Goal: Use online tool/utility: Utilize a website feature to perform a specific function

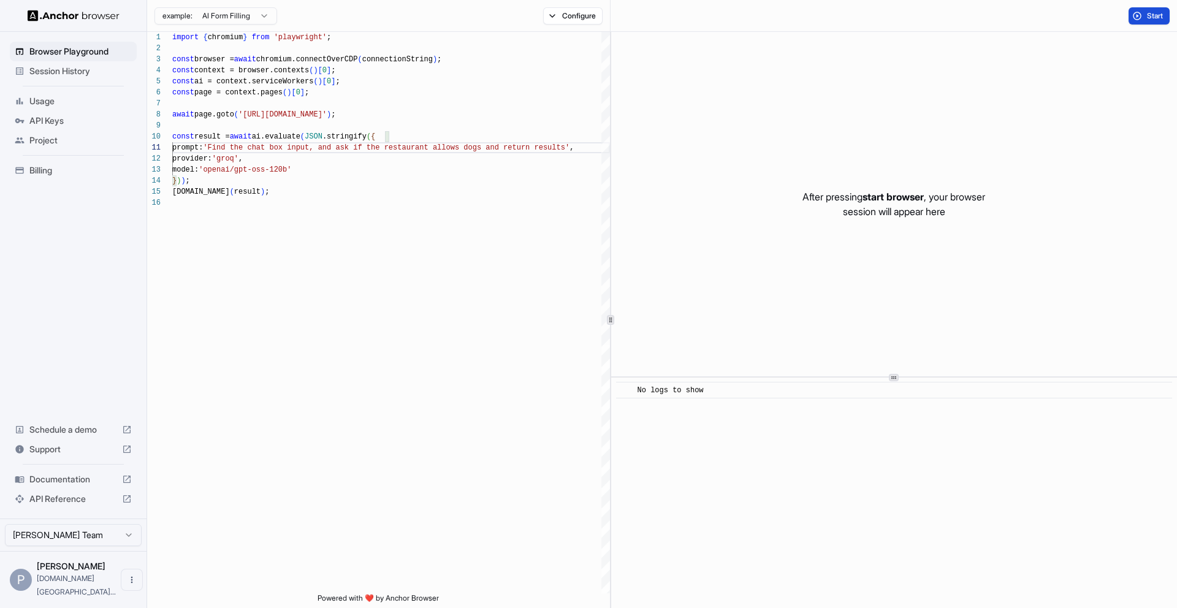
click at [1166, 14] on button "Start" at bounding box center [1148, 15] width 41 height 17
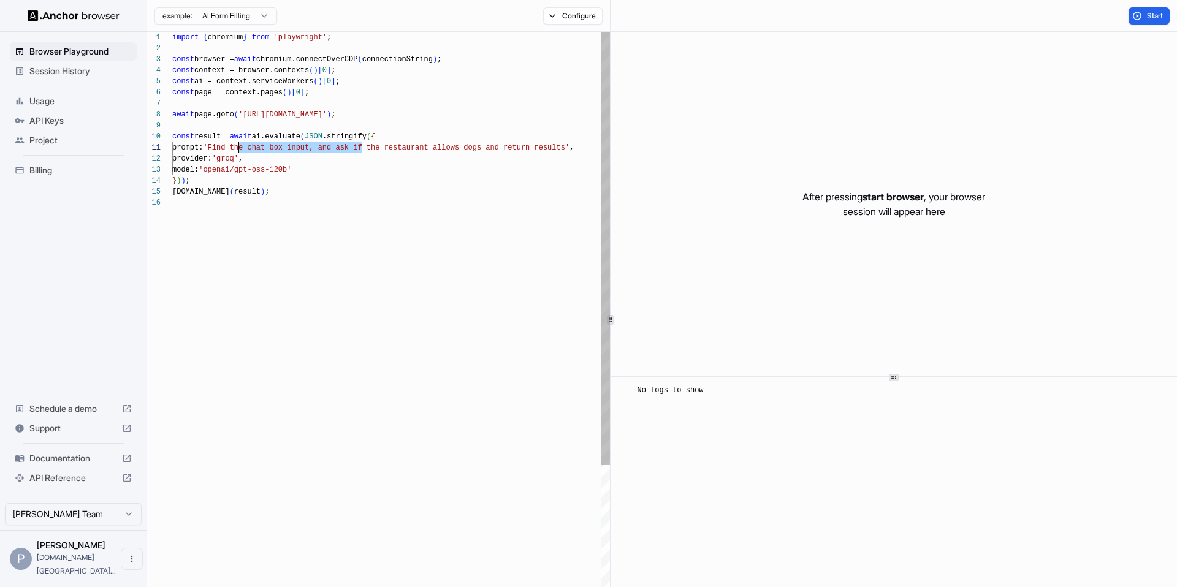
drag, startPoint x: 363, startPoint y: 149, endPoint x: 238, endPoint y: 148, distance: 125.0
click at [238, 148] on div "provider: 'groq' , model: 'openai/gpt-oss-120b' } ) ) ; [DOMAIN_NAME] ( result …" at bounding box center [391, 395] width 438 height 727
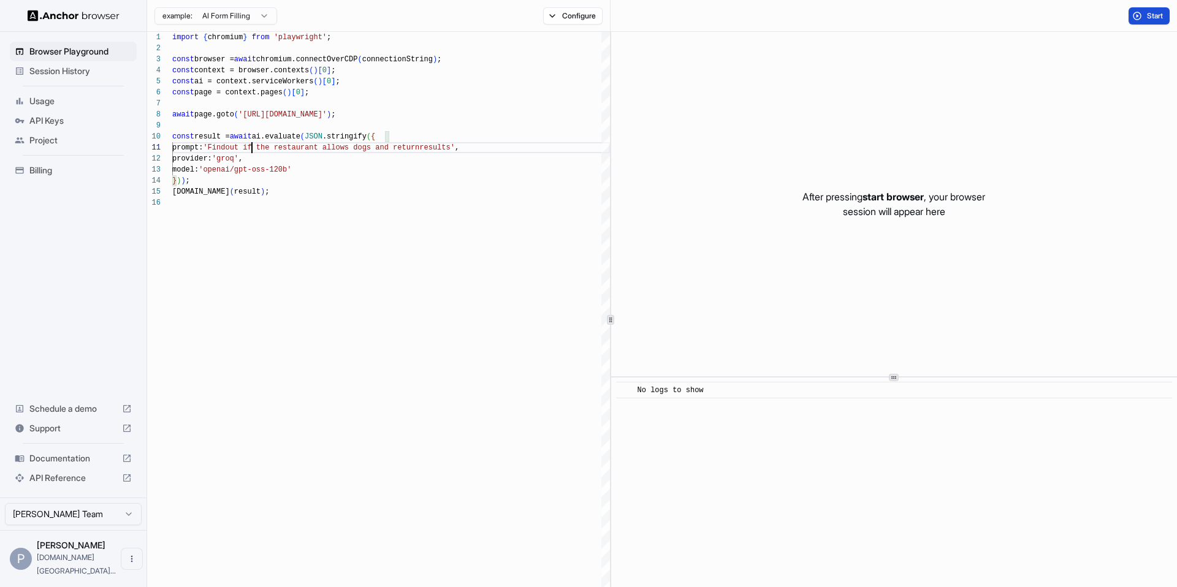
click at [1149, 17] on span "Start" at bounding box center [1155, 16] width 17 height 10
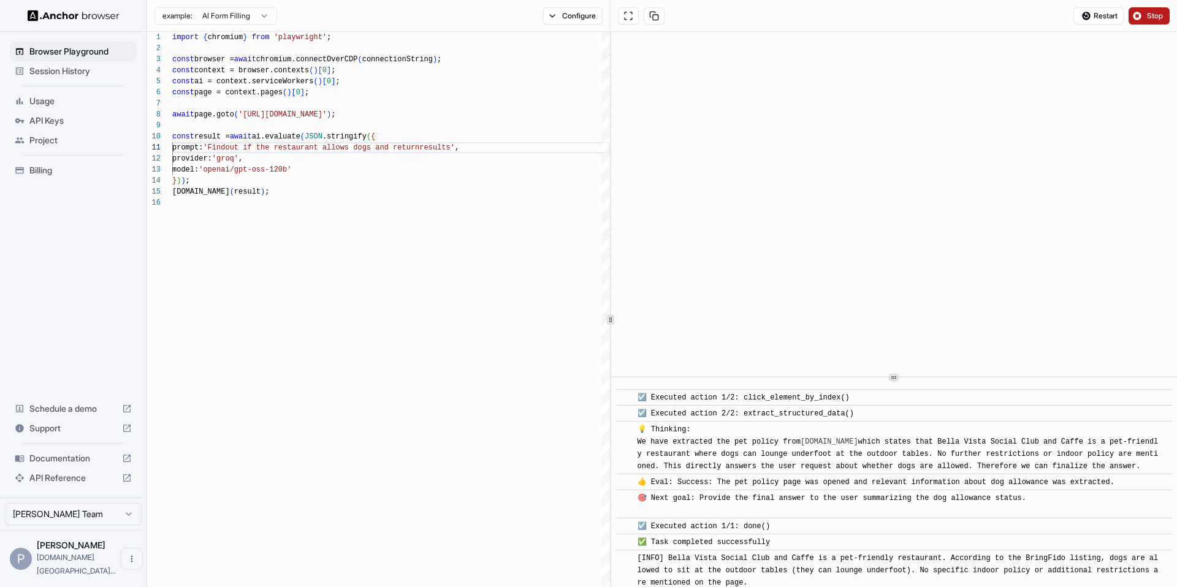
scroll to position [424, 0]
click at [1109, 19] on span "Restart" at bounding box center [1105, 16] width 24 height 10
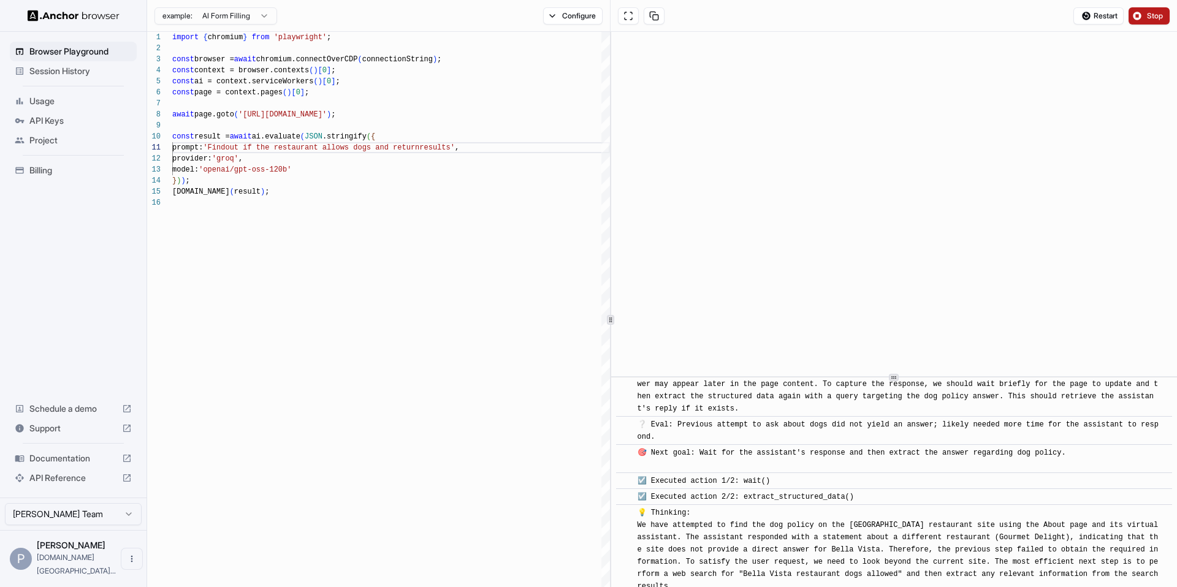
scroll to position [358, 0]
click at [915, 514] on div "💡 Thinking: We have attempted to find the dog policy on the [GEOGRAPHIC_DATA] r…" at bounding box center [897, 549] width 521 height 86
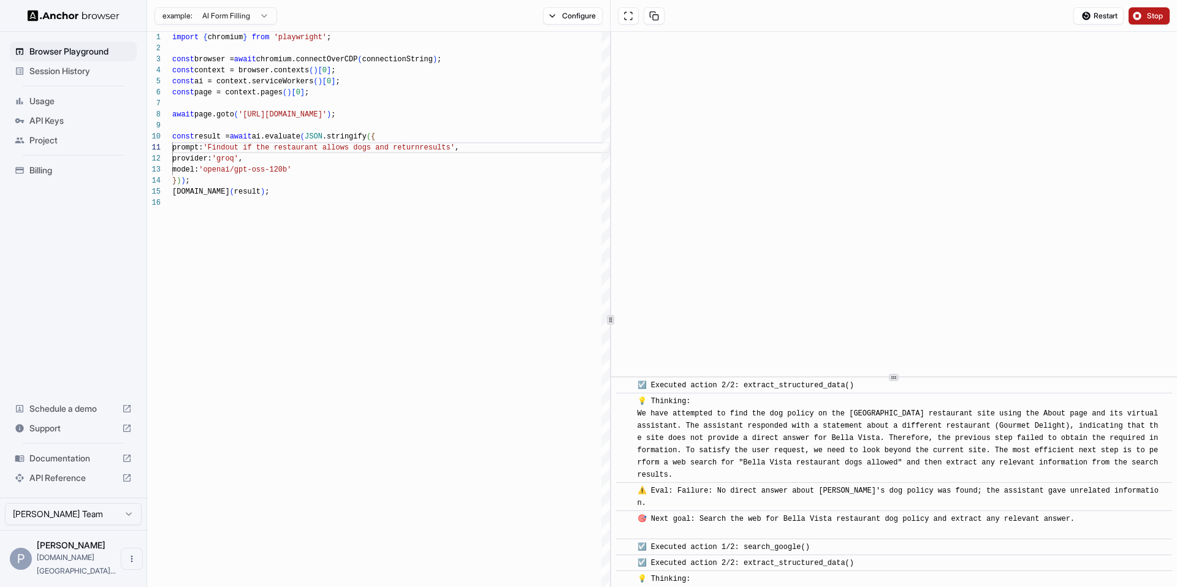
scroll to position [469, 0]
drag, startPoint x: 900, startPoint y: 415, endPoint x: 851, endPoint y: 416, distance: 48.4
click at [851, 416] on span "💡 Thinking: We have attempted to find the dog policy on the [GEOGRAPHIC_DATA] r…" at bounding box center [899, 437] width 525 height 82
copy span "Bella Vista"
click at [1096, 17] on span "Restart" at bounding box center [1105, 16] width 24 height 10
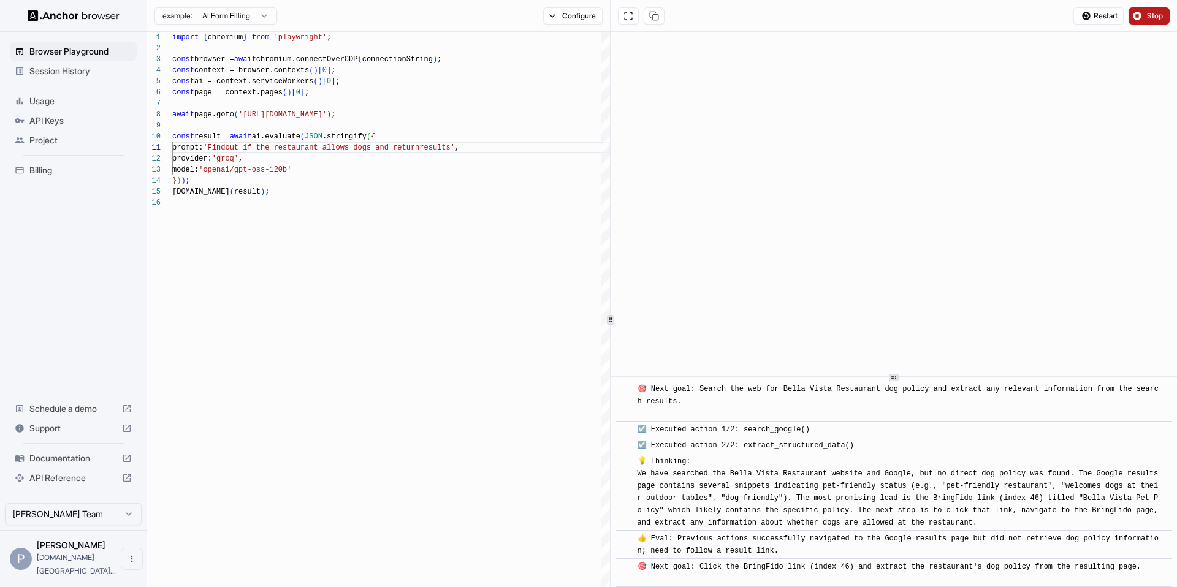
scroll to position [279, 0]
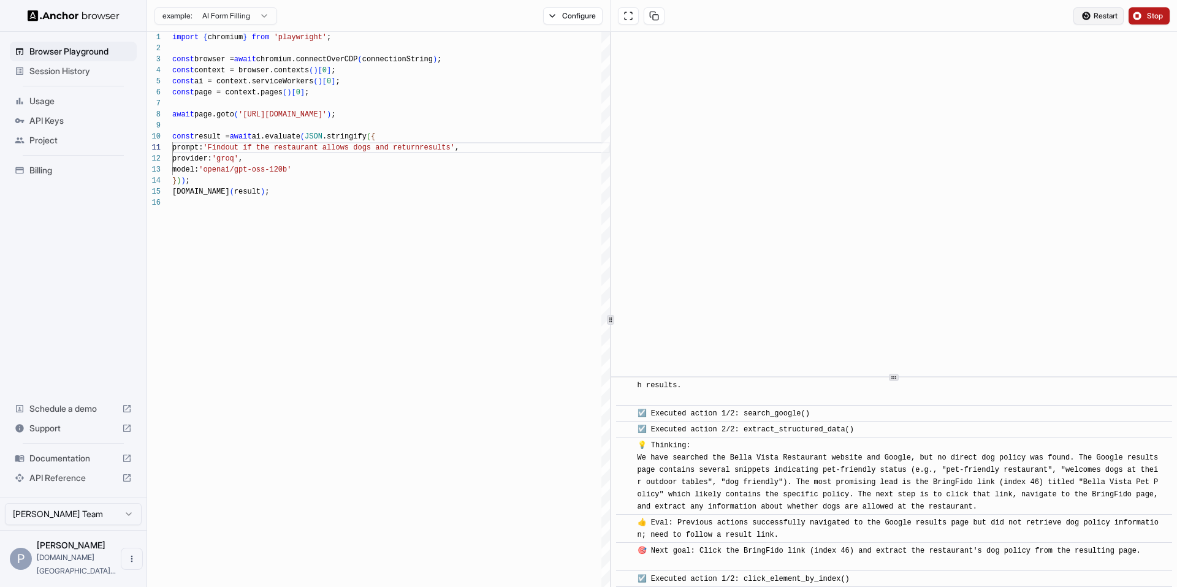
click at [1098, 14] on span "Restart" at bounding box center [1105, 16] width 24 height 10
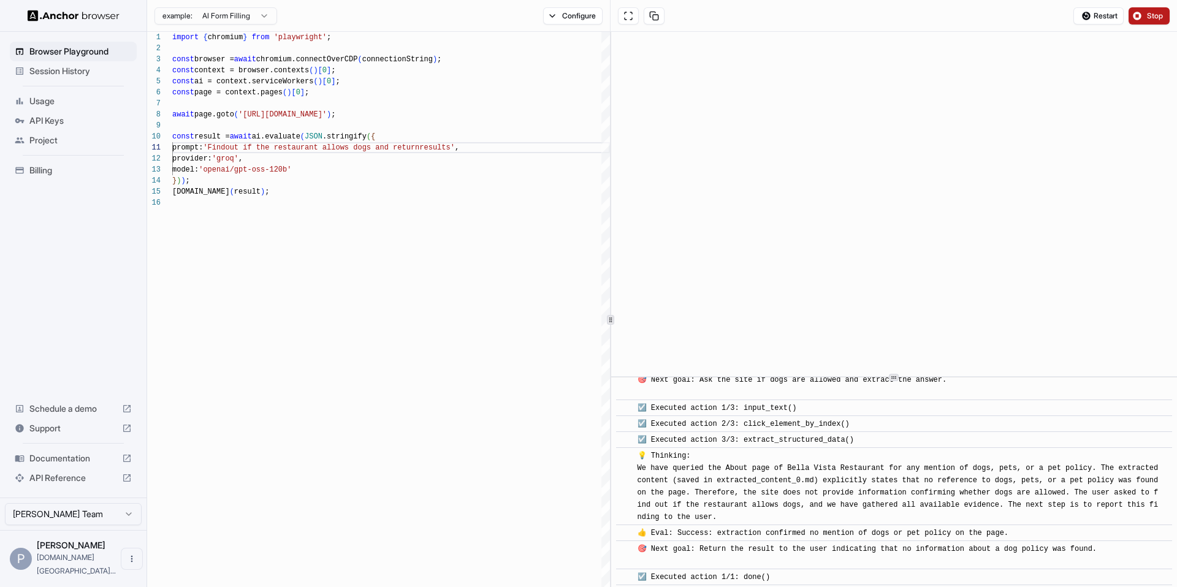
scroll to position [246, 0]
click at [1103, 12] on span "Restart" at bounding box center [1105, 16] width 24 height 10
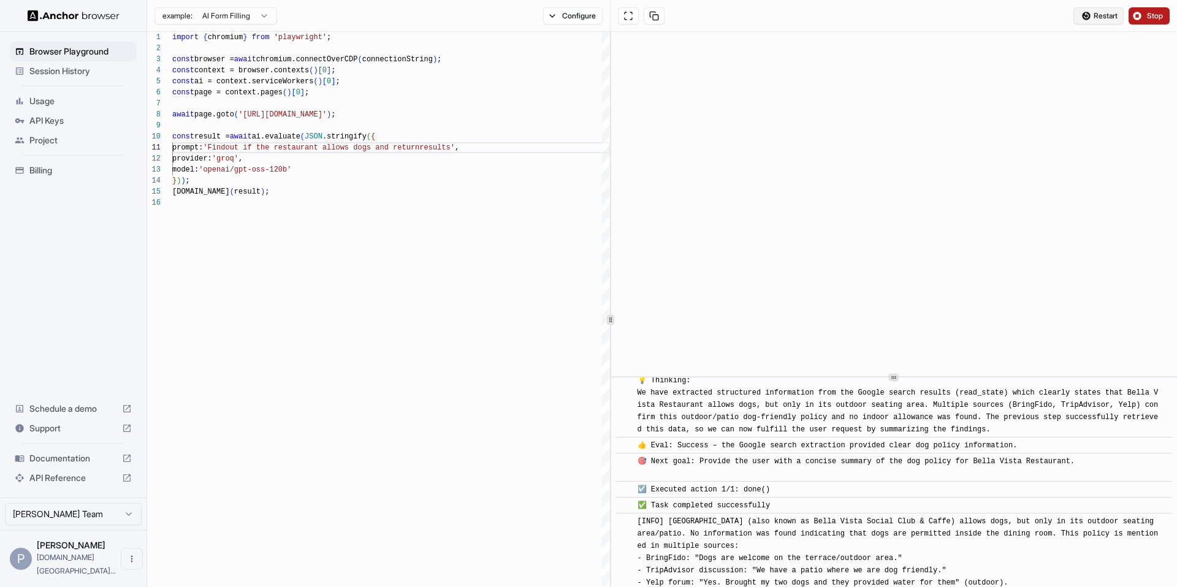
scroll to position [336, 0]
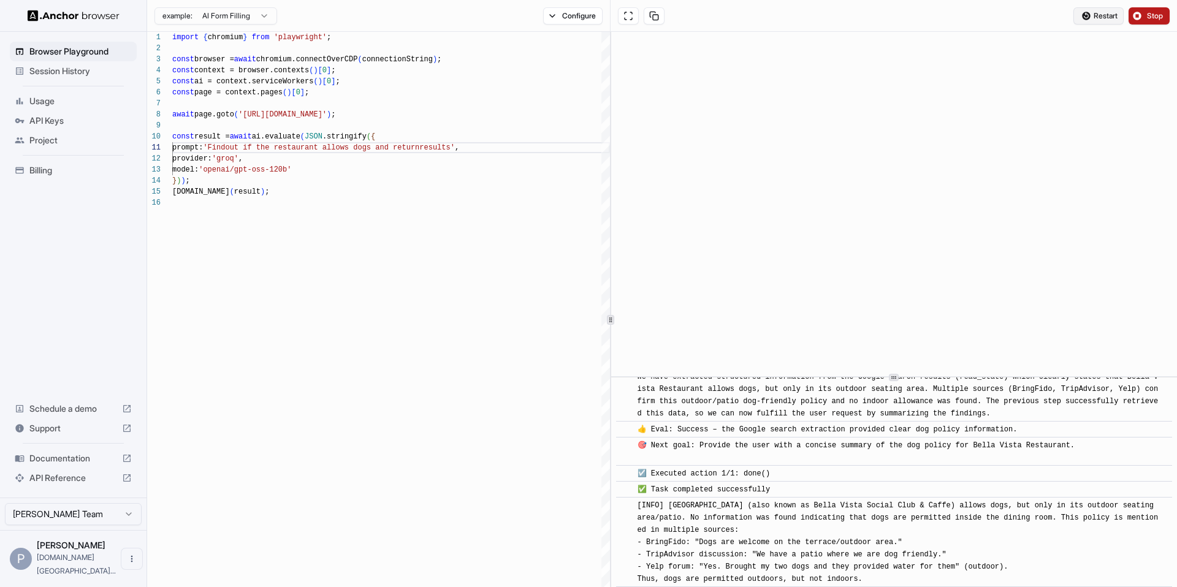
click at [1088, 12] on button "Restart" at bounding box center [1098, 15] width 50 height 17
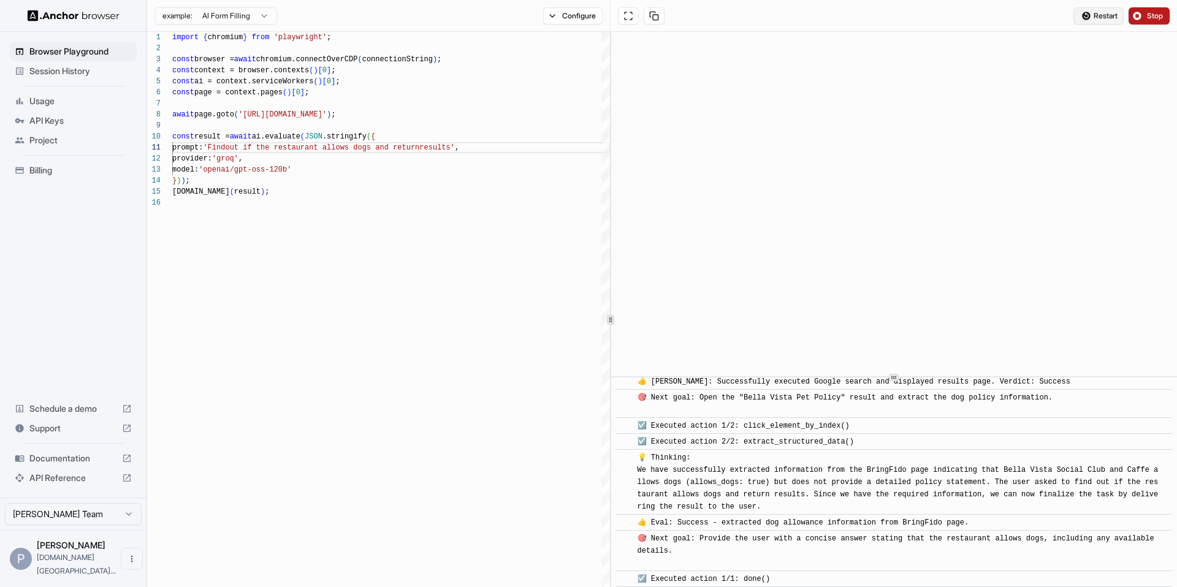
scroll to position [0, 0]
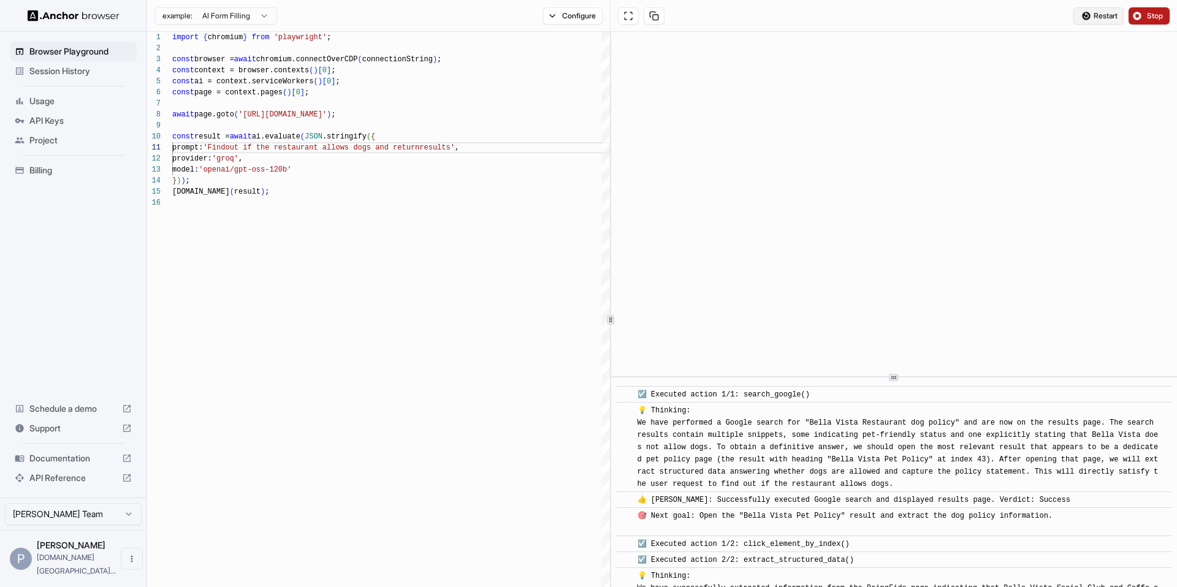
click at [1076, 17] on button "Restart" at bounding box center [1098, 15] width 50 height 17
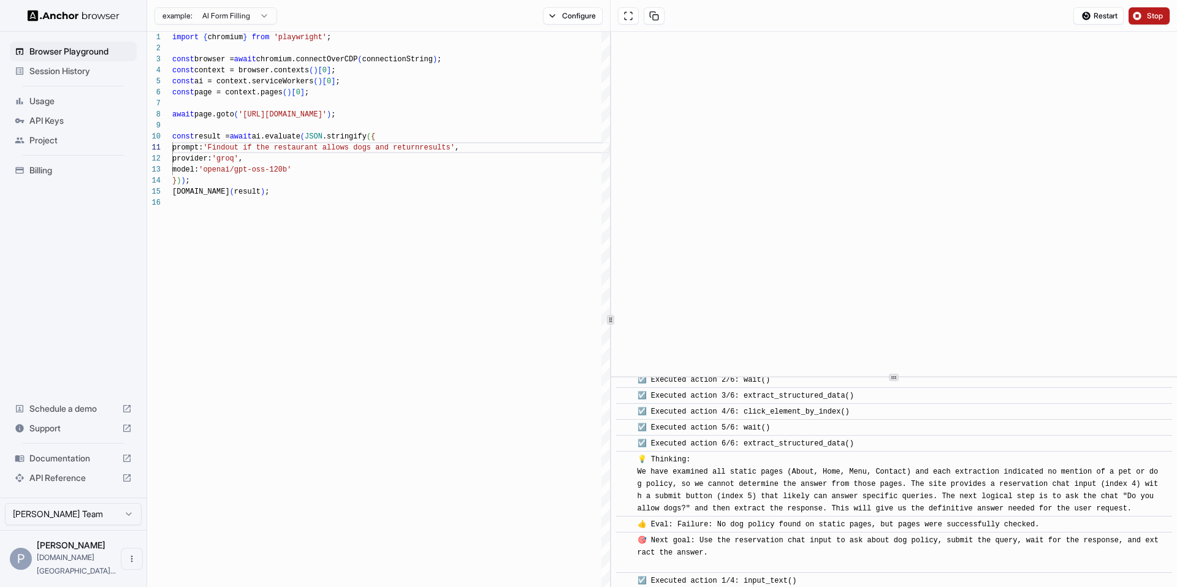
scroll to position [473, 0]
click at [752, 479] on span "💡 Thinking: We have examined all static pages (About, Home, Menu, Contact) and …" at bounding box center [897, 489] width 521 height 58
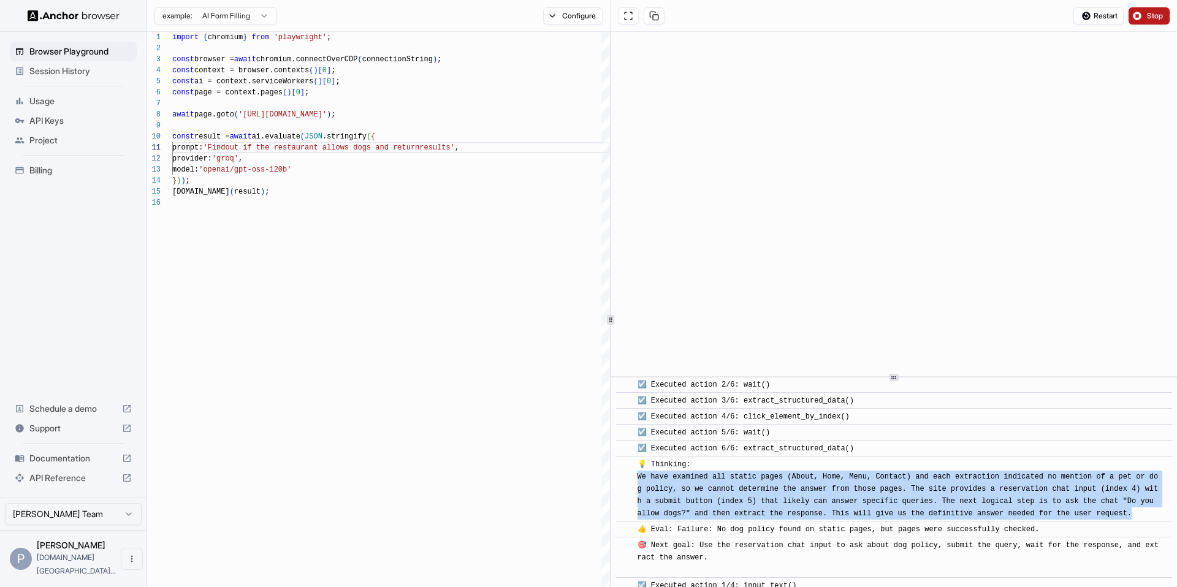
click at [752, 486] on span "💡 Thinking: We have examined all static pages (About, Home, Menu, Contact) and …" at bounding box center [897, 489] width 521 height 58
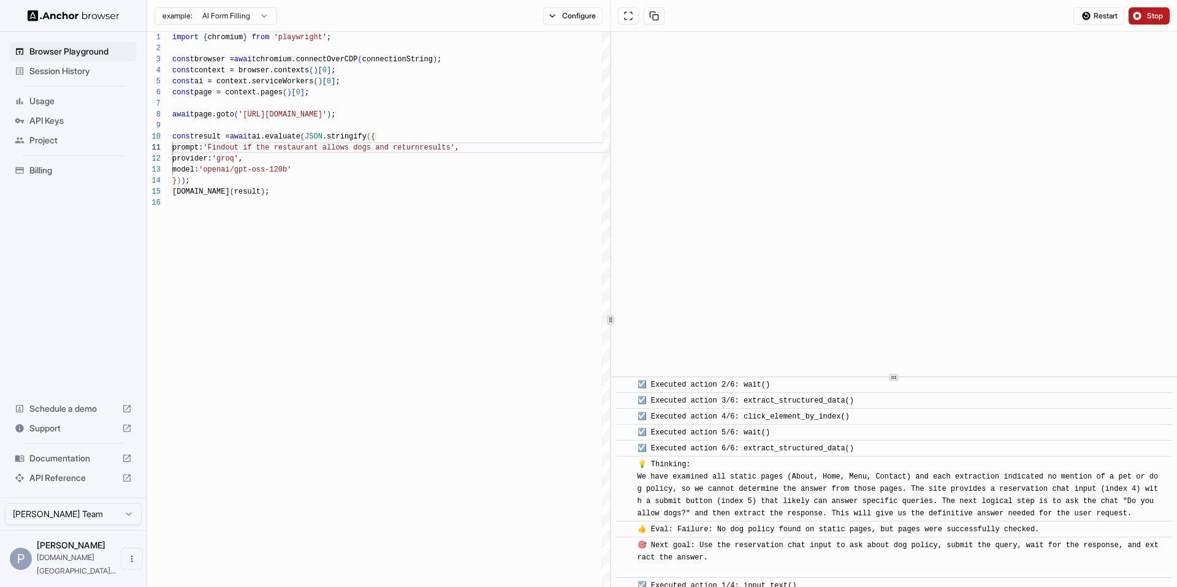
click at [752, 486] on span "💡 Thinking: We have examined all static pages (About, Home, Menu, Contact) and …" at bounding box center [897, 489] width 521 height 58
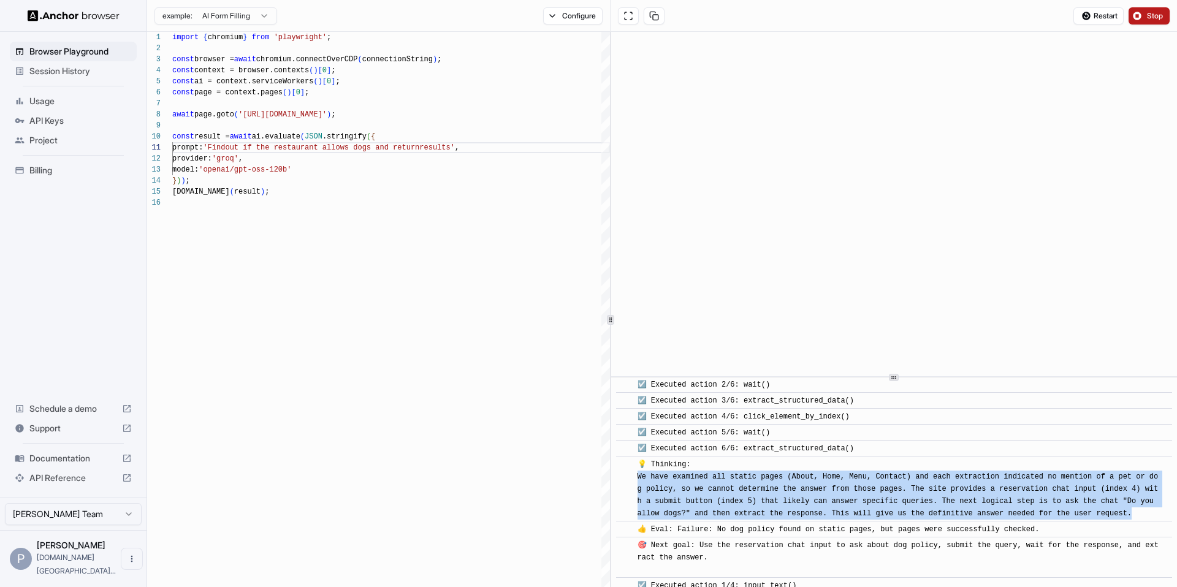
click at [930, 487] on span "💡 Thinking: We have examined all static pages (About, Home, Menu, Contact) and …" at bounding box center [897, 489] width 521 height 58
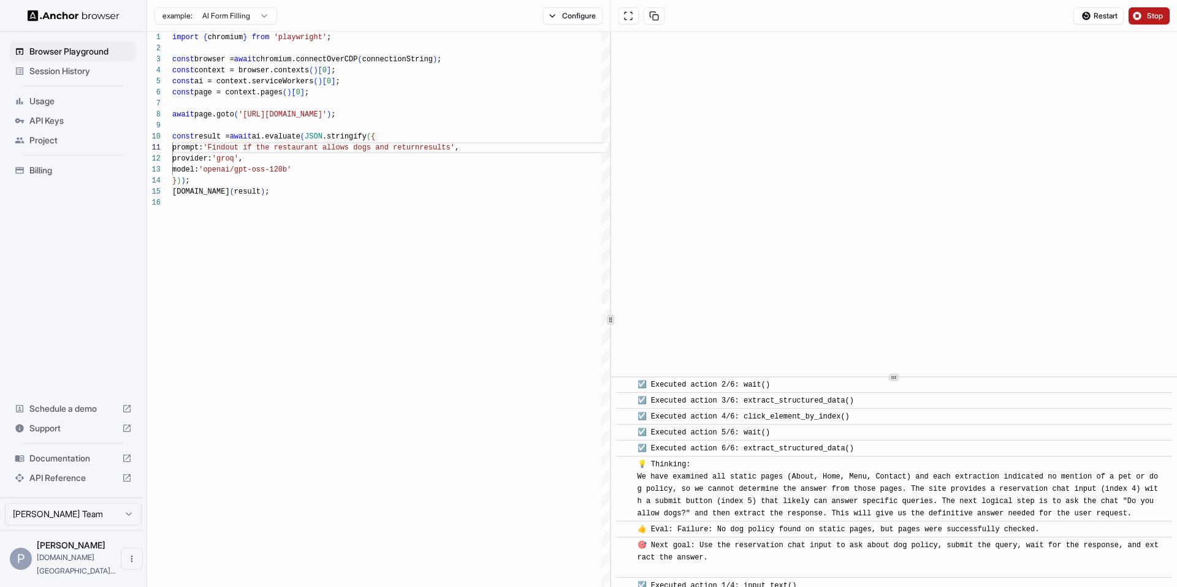
click at [930, 487] on span "💡 Thinking: We have examined all static pages (About, Home, Menu, Contact) and …" at bounding box center [897, 489] width 521 height 58
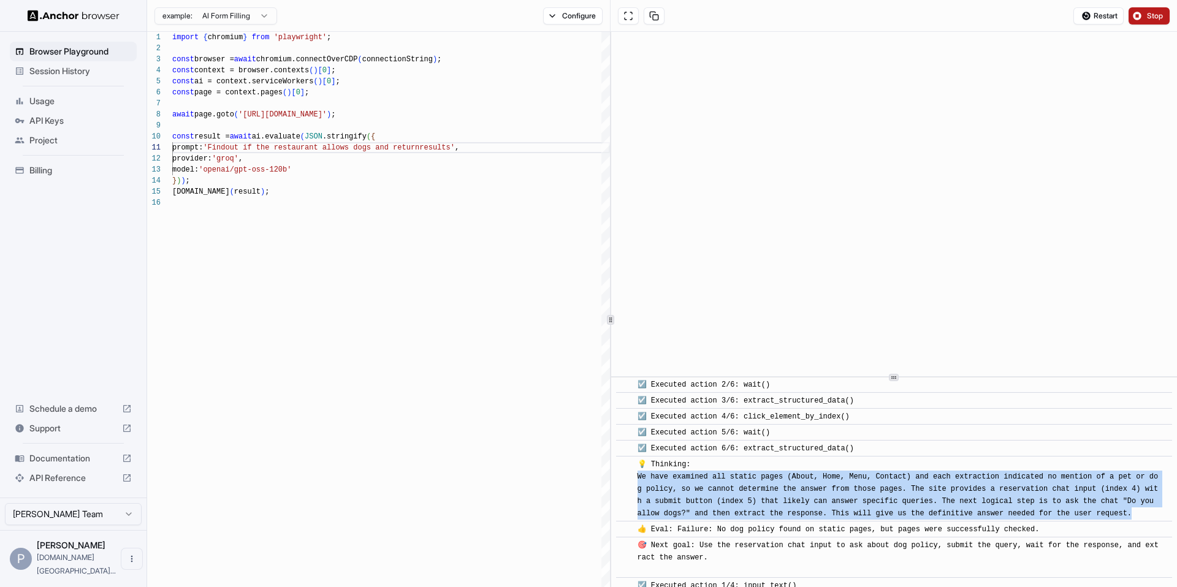
click at [1122, 485] on span "💡 Thinking: We have examined all static pages (About, Home, Menu, Contact) and …" at bounding box center [897, 489] width 521 height 58
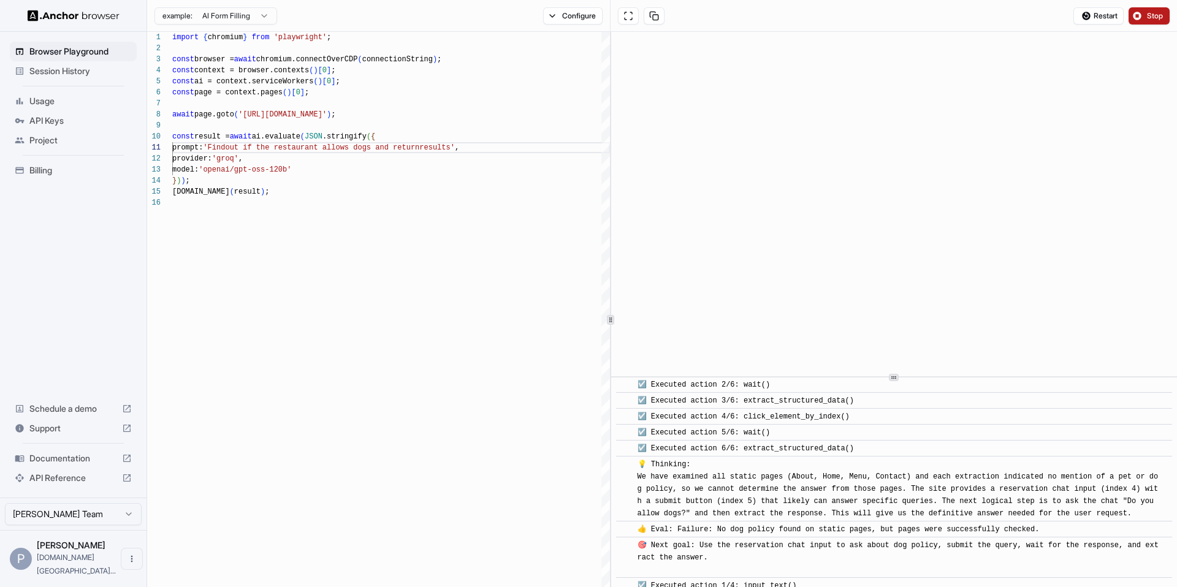
click at [1122, 485] on span "💡 Thinking: We have examined all static pages (About, Home, Menu, Contact) and …" at bounding box center [897, 489] width 521 height 58
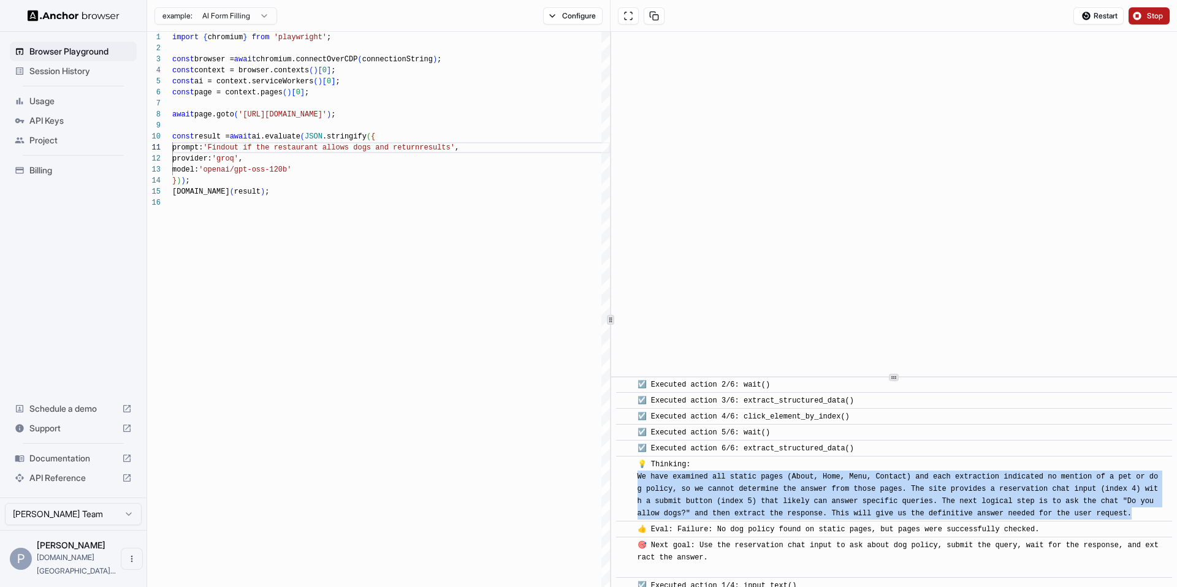
click at [655, 502] on span "💡 Thinking: We have examined all static pages (About, Home, Menu, Contact) and …" at bounding box center [897, 489] width 521 height 58
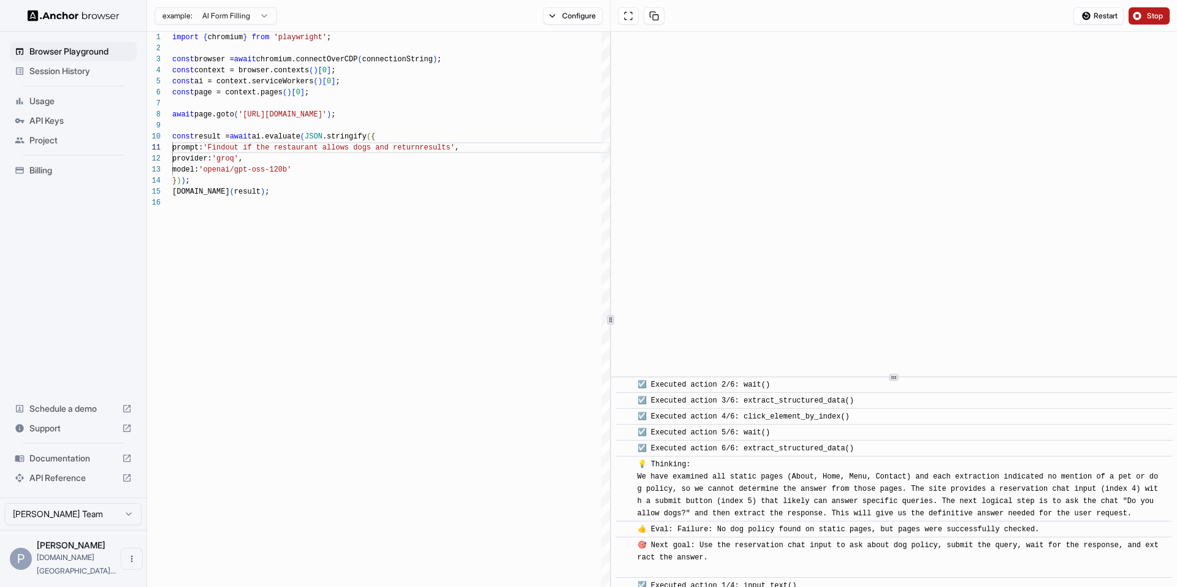
click at [655, 502] on span "💡 Thinking: We have examined all static pages (About, Home, Menu, Contact) and …" at bounding box center [897, 489] width 521 height 58
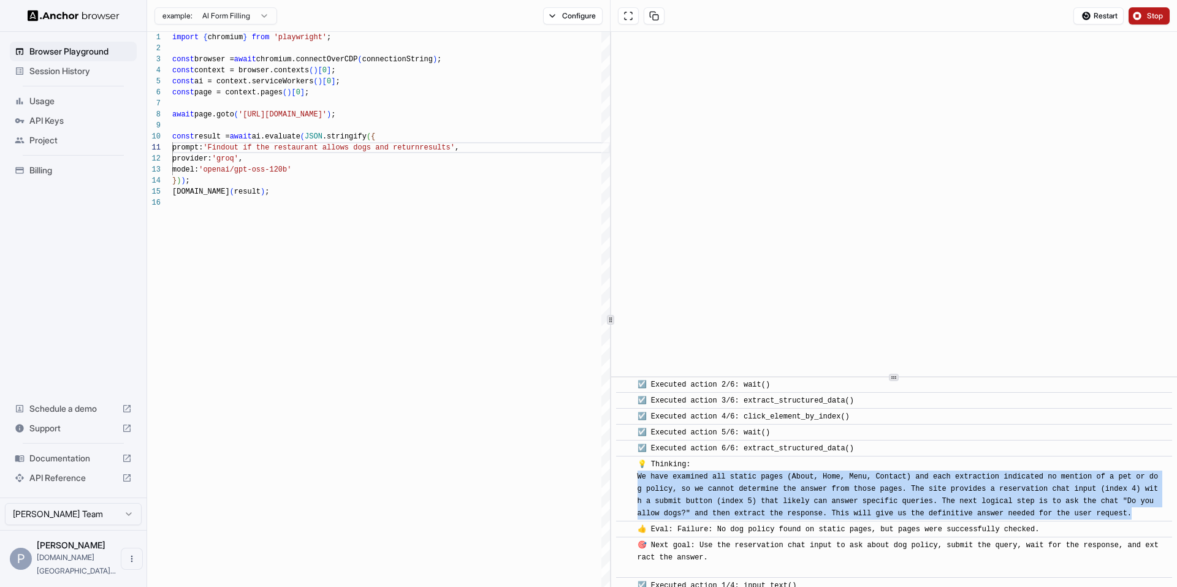
click at [821, 498] on span "💡 Thinking: We have examined all static pages (About, Home, Menu, Contact) and …" at bounding box center [897, 489] width 521 height 58
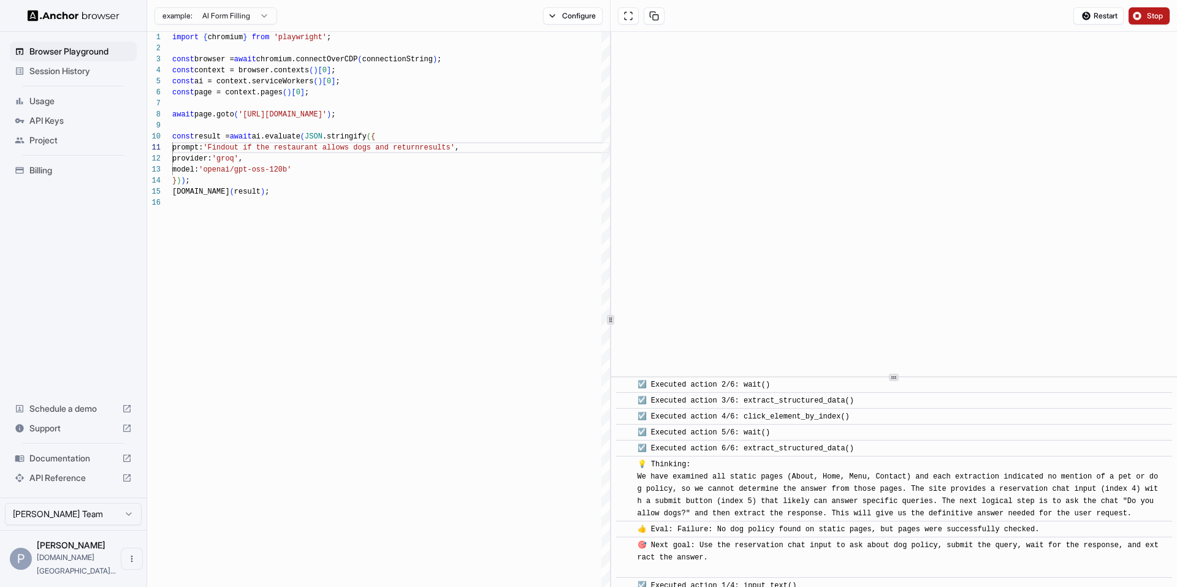
click at [821, 498] on span "💡 Thinking: We have examined all static pages (About, Home, Menu, Contact) and …" at bounding box center [897, 489] width 521 height 58
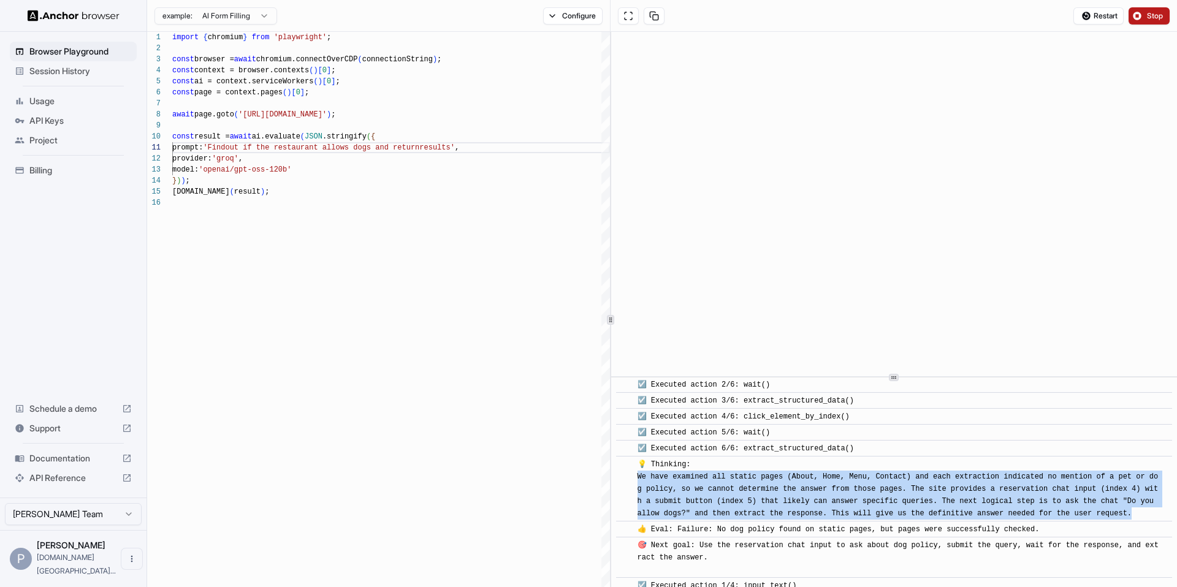
click at [939, 500] on span "💡 Thinking: We have examined all static pages (About, Home, Menu, Contact) and …" at bounding box center [897, 489] width 521 height 58
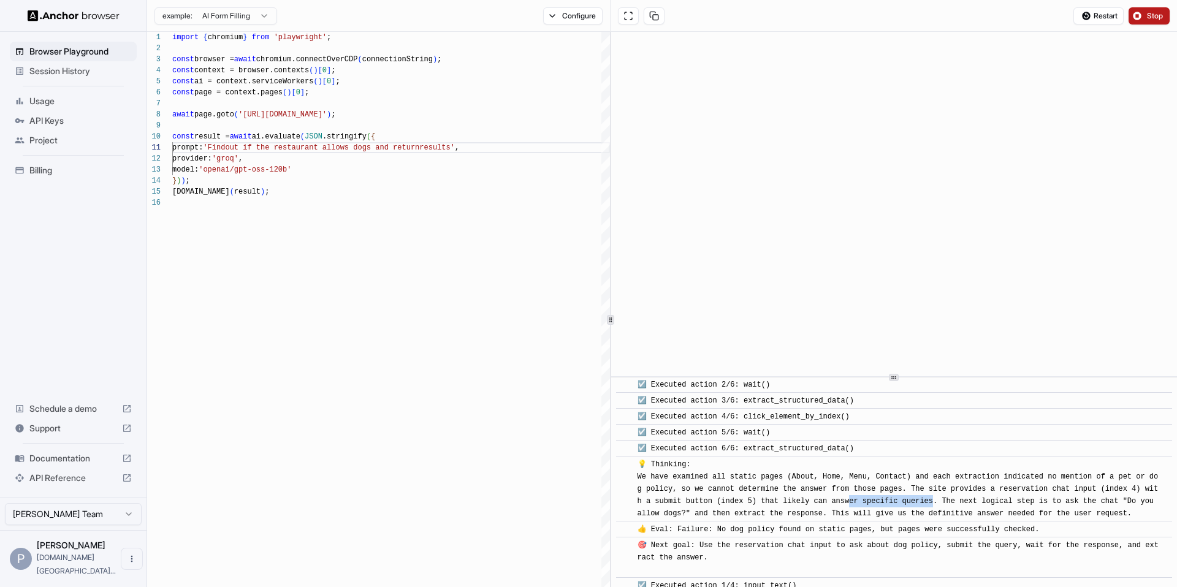
drag, startPoint x: 943, startPoint y: 500, endPoint x: 858, endPoint y: 502, distance: 85.2
click at [858, 502] on span "💡 Thinking: We have examined all static pages (About, Home, Menu, Contact) and …" at bounding box center [897, 489] width 521 height 58
click at [980, 502] on span "💡 Thinking: We have examined all static pages (About, Home, Menu, Contact) and …" at bounding box center [897, 489] width 521 height 58
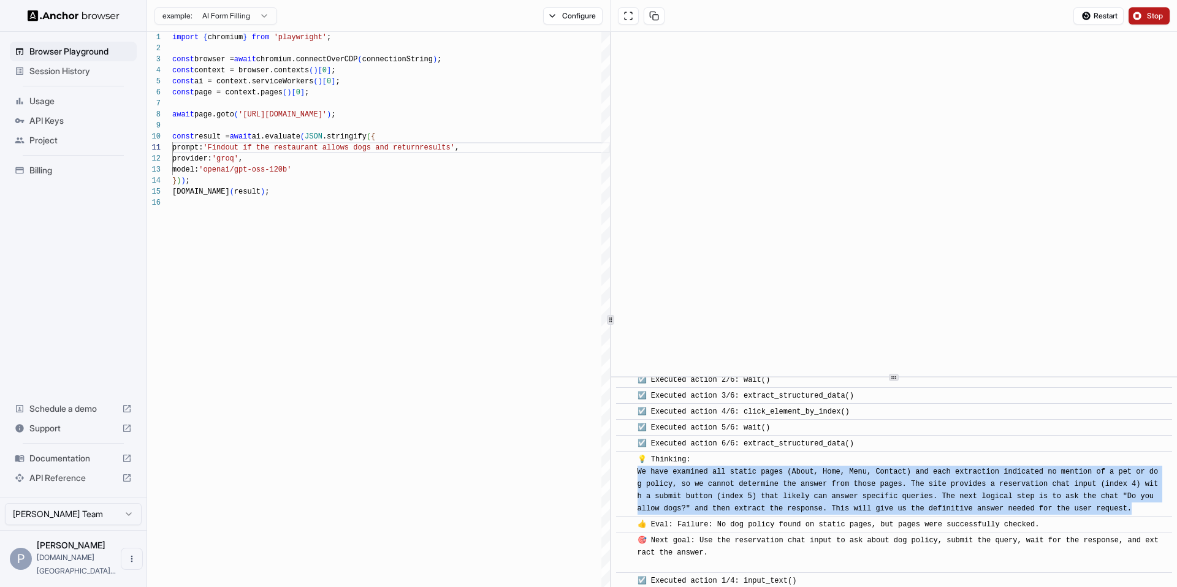
scroll to position [478, 0]
click at [858, 508] on span "💡 Thinking: We have examined all static pages (About, Home, Menu, Contact) and …" at bounding box center [897, 484] width 521 height 58
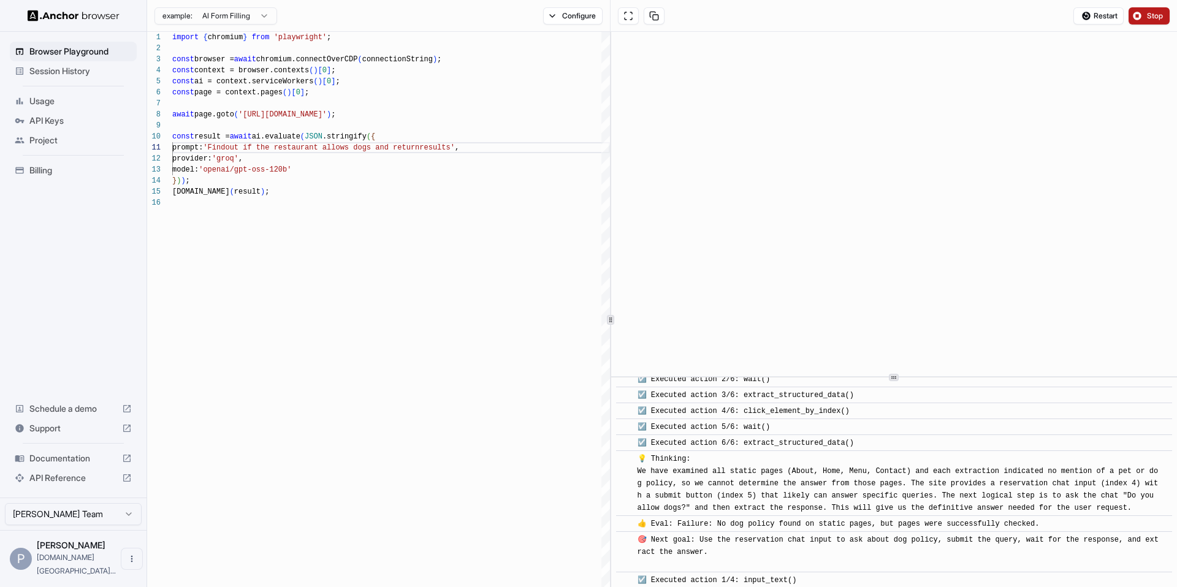
click at [858, 508] on span "💡 Thinking: We have examined all static pages (About, Home, Menu, Contact) and …" at bounding box center [897, 484] width 521 height 58
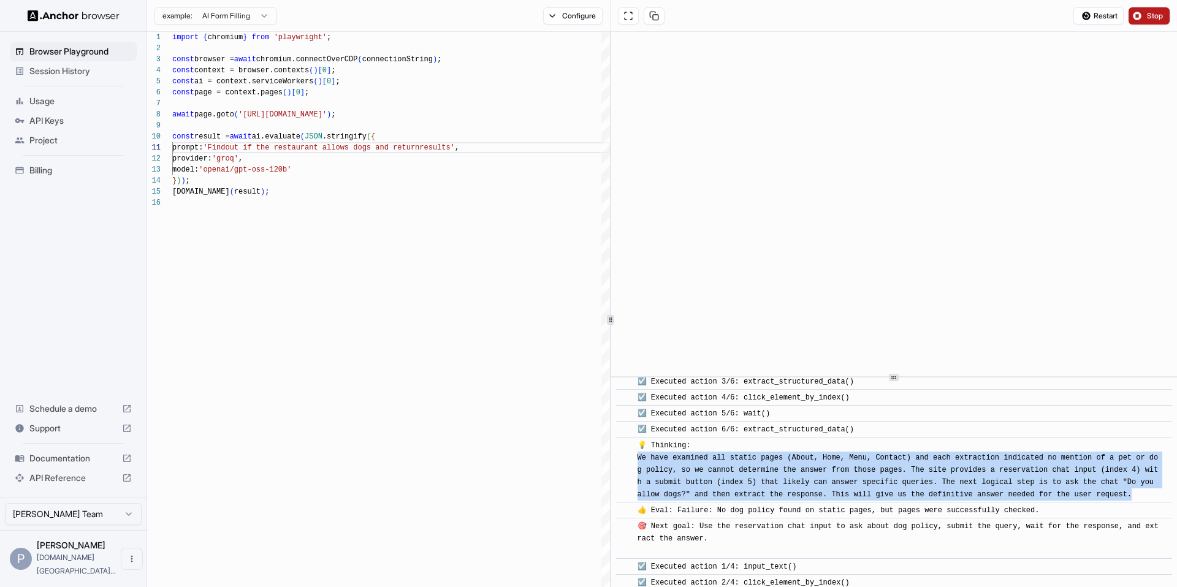
scroll to position [494, 0]
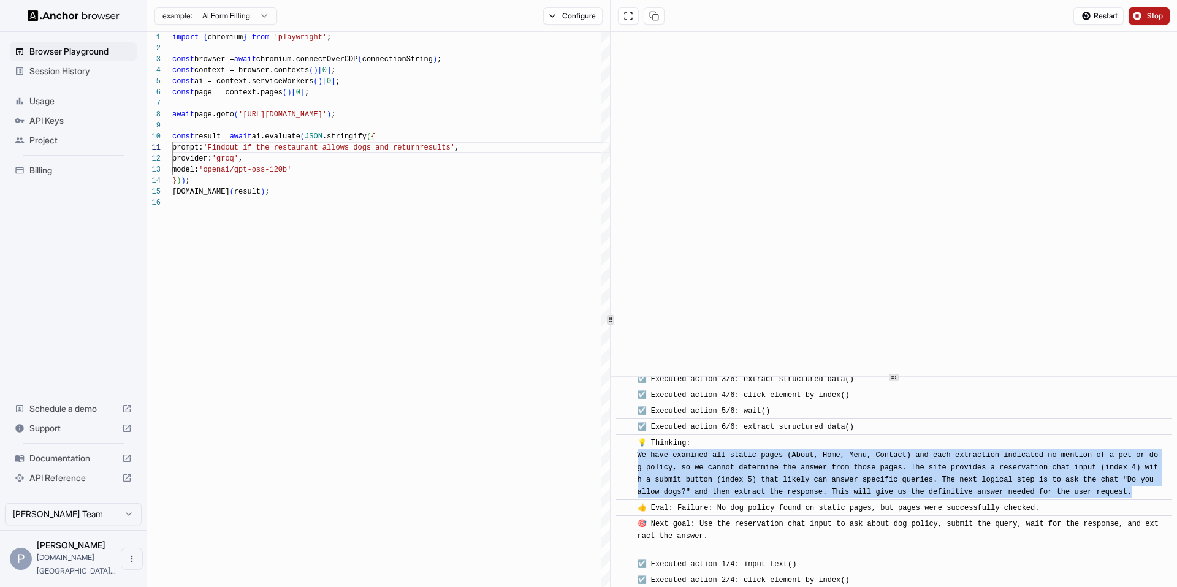
click at [858, 508] on span "👍 Eval: Failure: No dog policy found on static pages, but pages were successful…" at bounding box center [838, 508] width 402 height 9
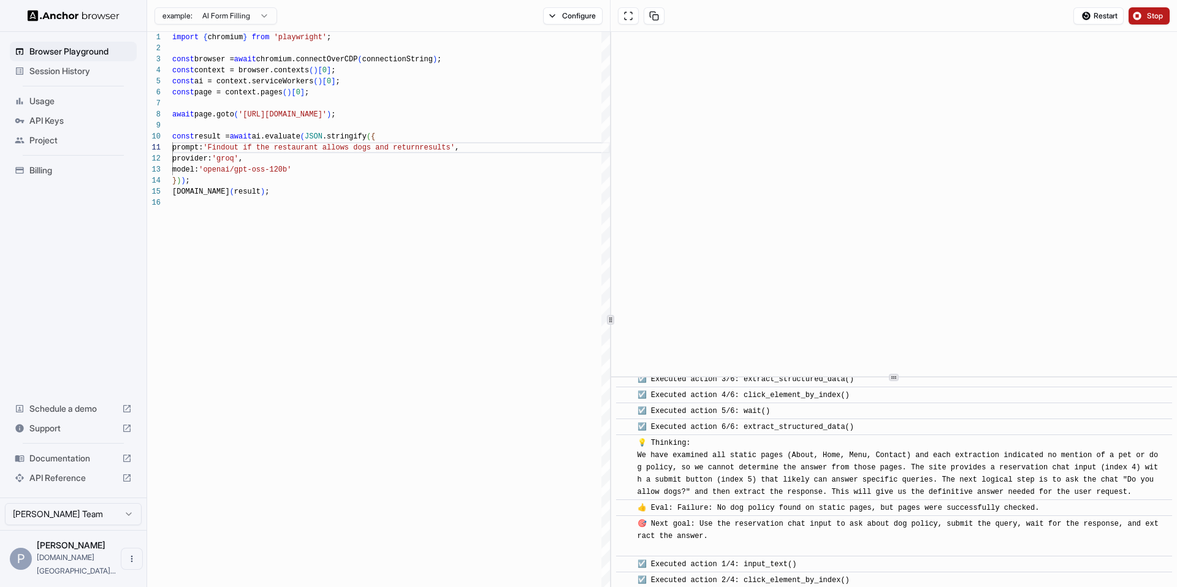
click at [858, 508] on span "👍 Eval: Failure: No dog policy found on static pages, but pages were successful…" at bounding box center [838, 508] width 402 height 9
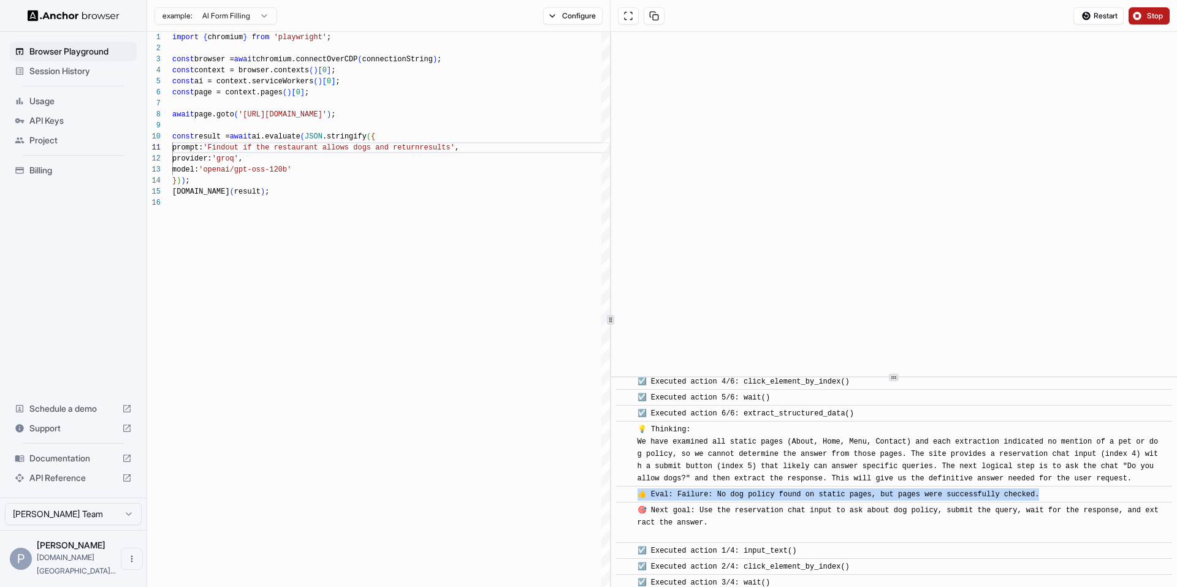
scroll to position [510, 0]
click at [796, 509] on span "🎯 Next goal: Use the reservation chat input to ask about dog policy, submit the…" at bounding box center [897, 520] width 521 height 33
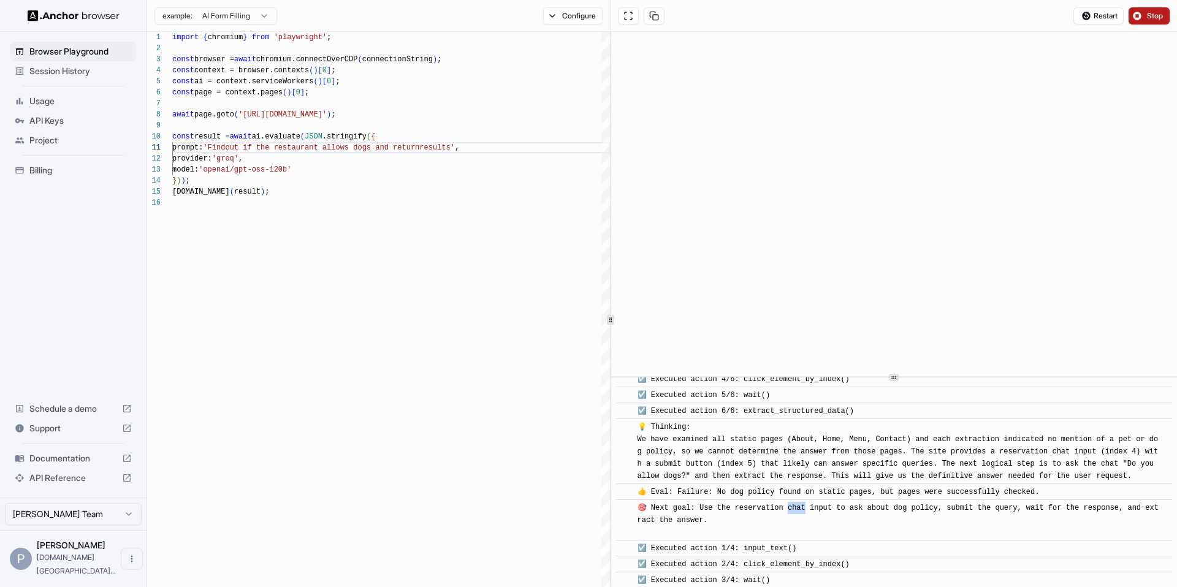
click at [796, 509] on span "🎯 Next goal: Use the reservation chat input to ask about dog policy, submit the…" at bounding box center [897, 520] width 521 height 33
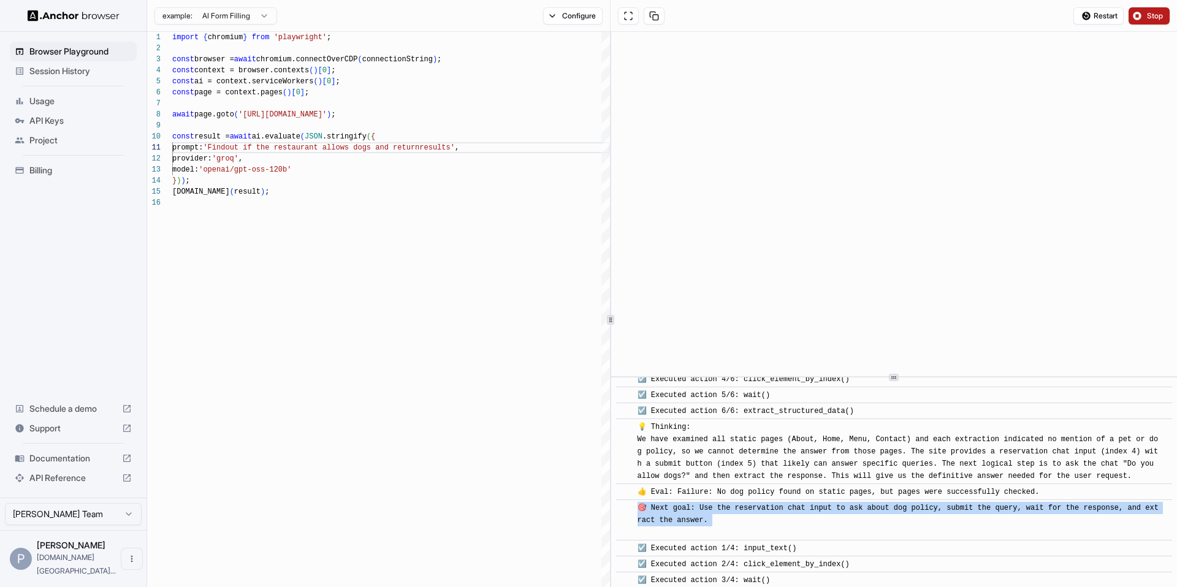
click at [755, 510] on span "🎯 Next goal: Use the reservation chat input to ask about dog policy, submit the…" at bounding box center [897, 520] width 521 height 33
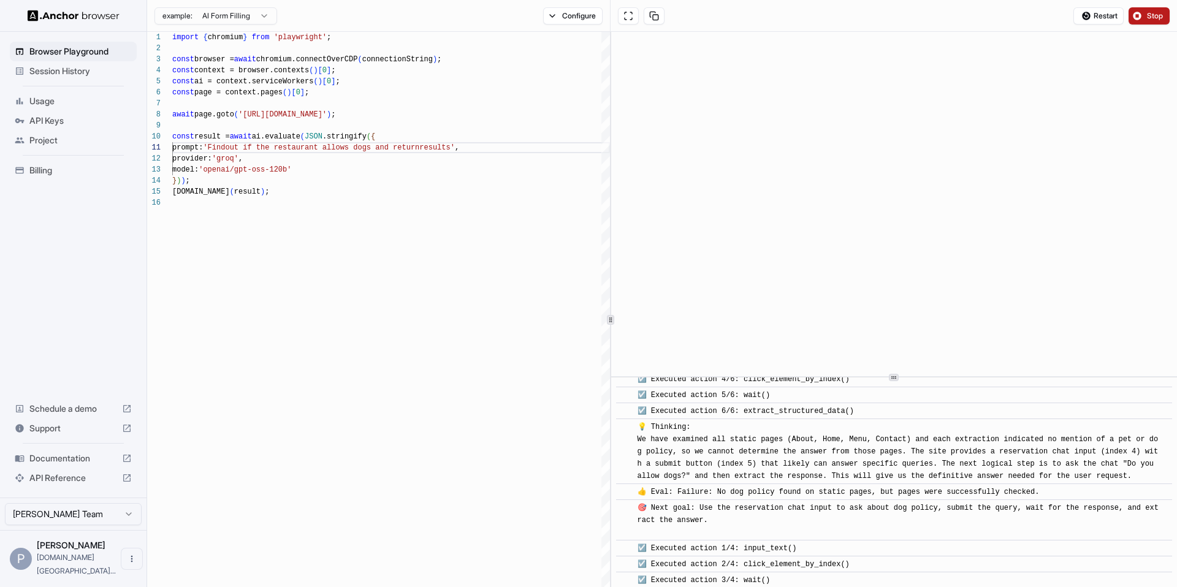
click at [755, 510] on span "🎯 Next goal: Use the reservation chat input to ask about dog policy, submit the…" at bounding box center [897, 520] width 521 height 33
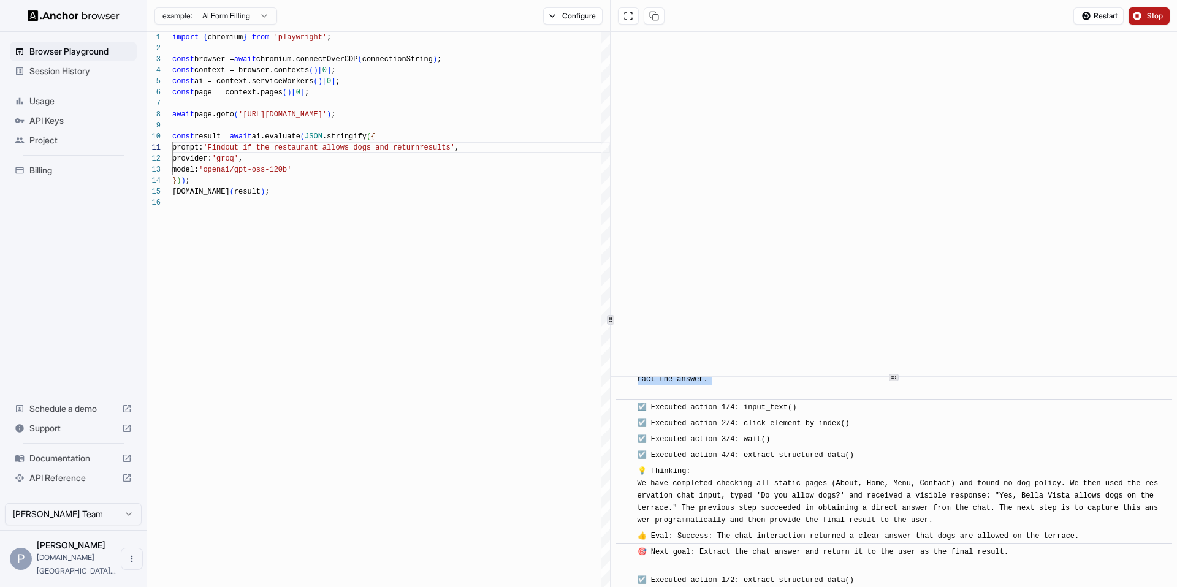
scroll to position [650, 0]
click at [1084, 12] on button "Restart" at bounding box center [1098, 15] width 50 height 17
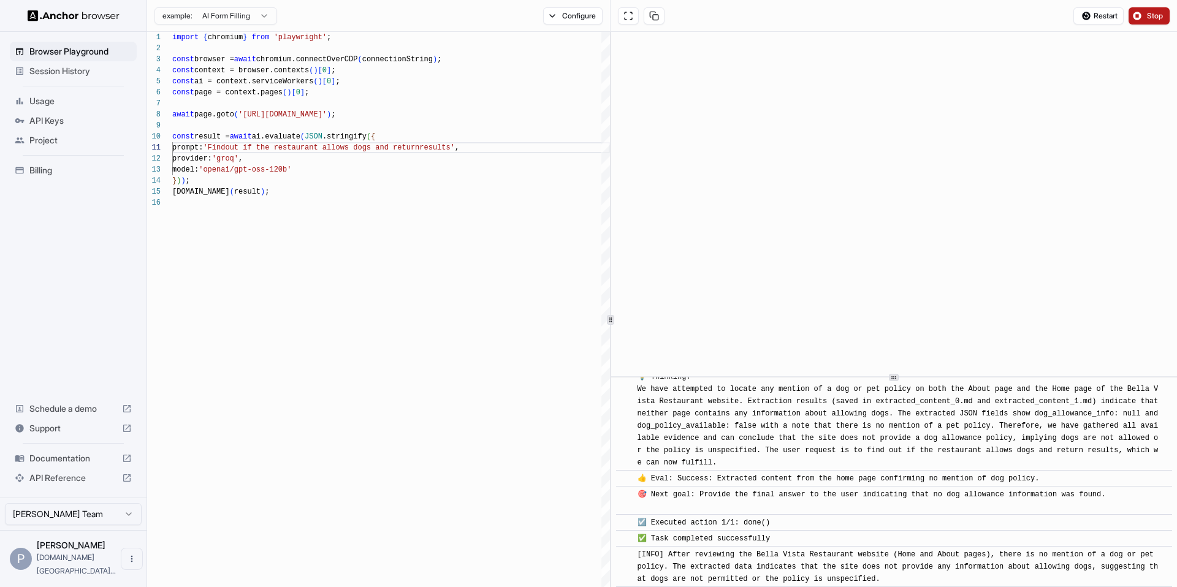
scroll to position [509, 0]
click at [572, 11] on button "Configure" at bounding box center [572, 15] width 59 height 17
click at [681, 126] on button "Select Profile..." at bounding box center [705, 123] width 123 height 17
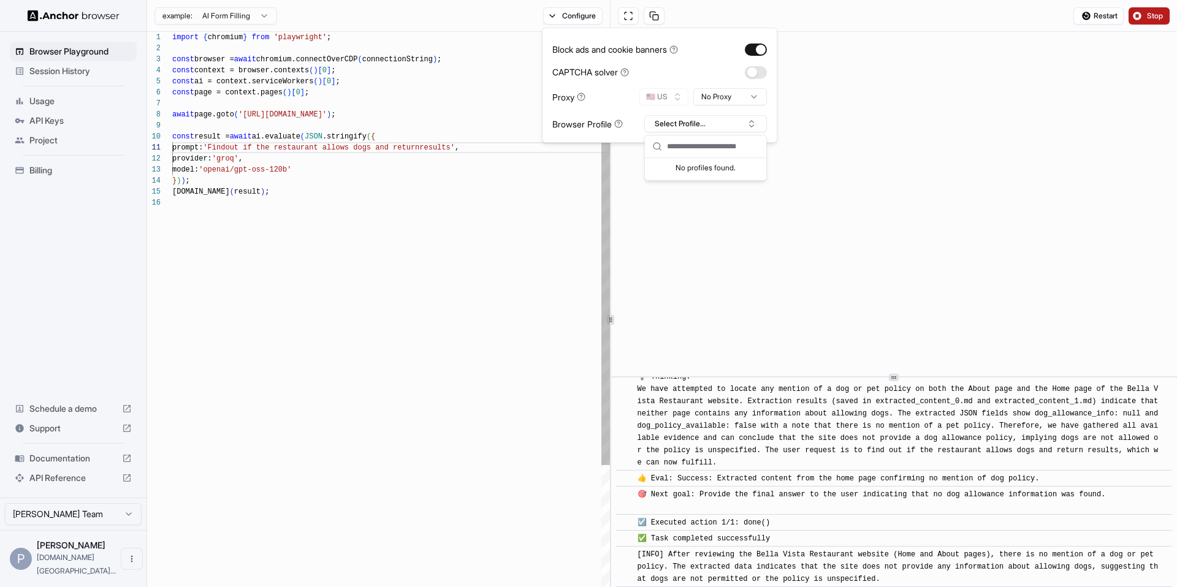
click at [490, 246] on div "provider: 'groq' , model: 'openai/gpt-oss-120b' } ) ) ; [DOMAIN_NAME] ( result …" at bounding box center [391, 395] width 438 height 727
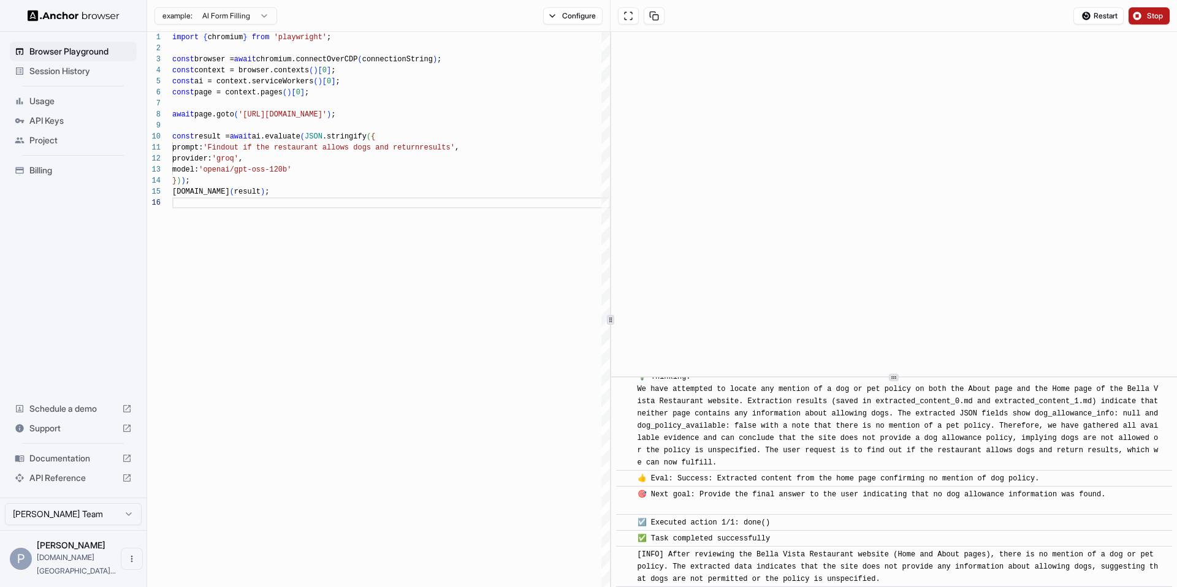
click at [88, 97] on span "Usage" at bounding box center [80, 101] width 102 height 12
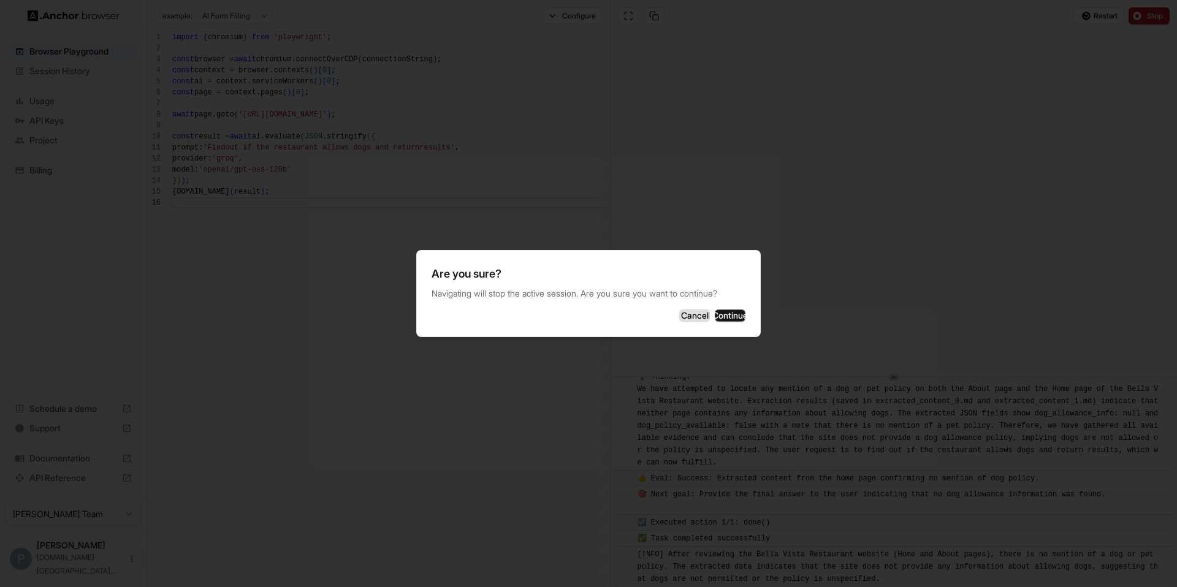
click at [679, 318] on button "Cancel" at bounding box center [694, 316] width 31 height 12
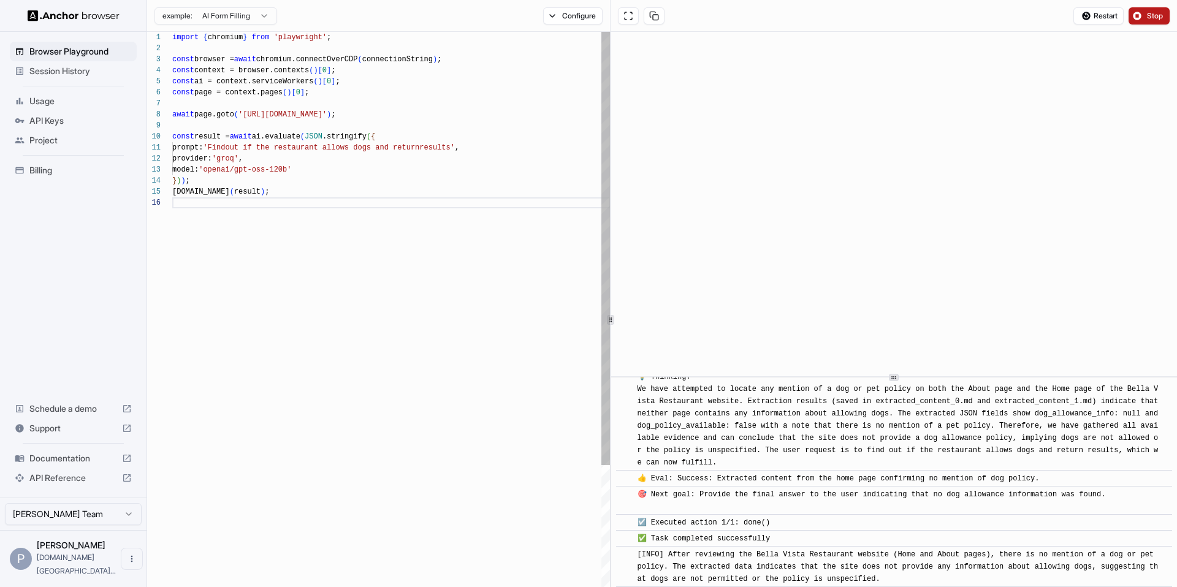
click at [297, 192] on div "provider: 'groq' , model: 'openai/gpt-oss-120b' } ) ) ; [DOMAIN_NAME] ( result …" at bounding box center [391, 395] width 438 height 727
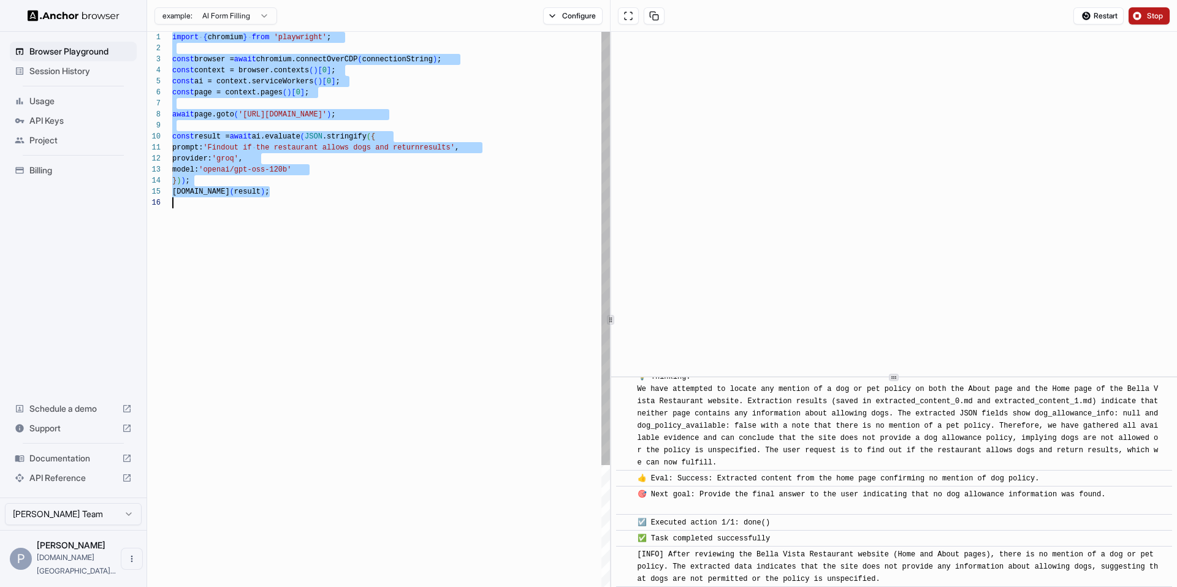
scroll to position [0, 0]
type textarea "**********"
click at [412, 237] on div "provider: 'groq' , model: 'openai/gpt-oss-120b' } ) ) ; [DOMAIN_NAME] ( result …" at bounding box center [391, 395] width 438 height 727
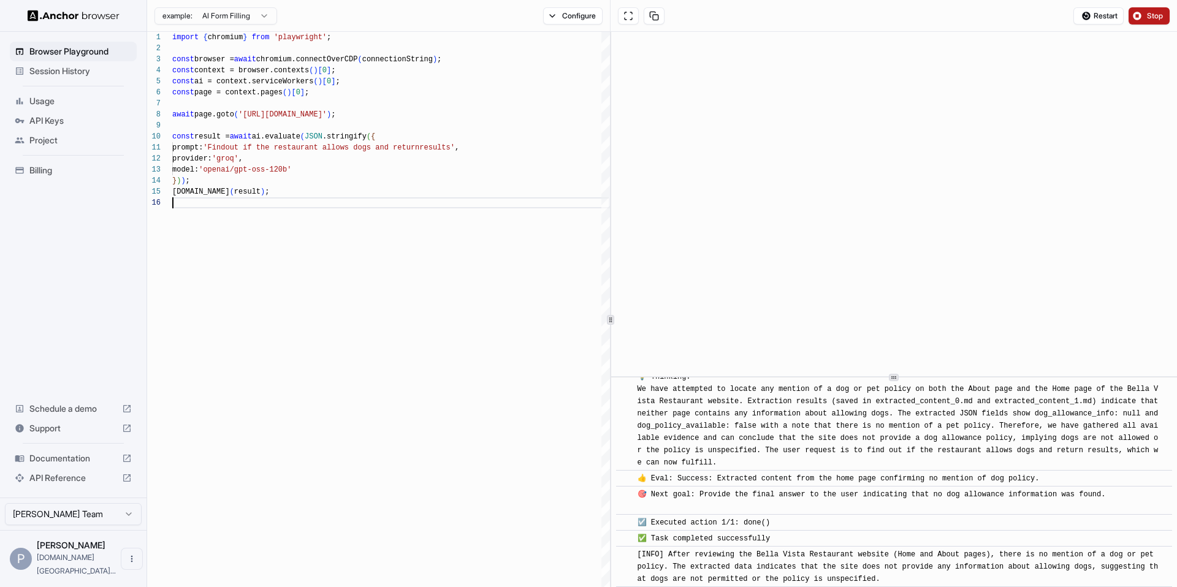
click at [56, 100] on span "Usage" at bounding box center [80, 101] width 102 height 12
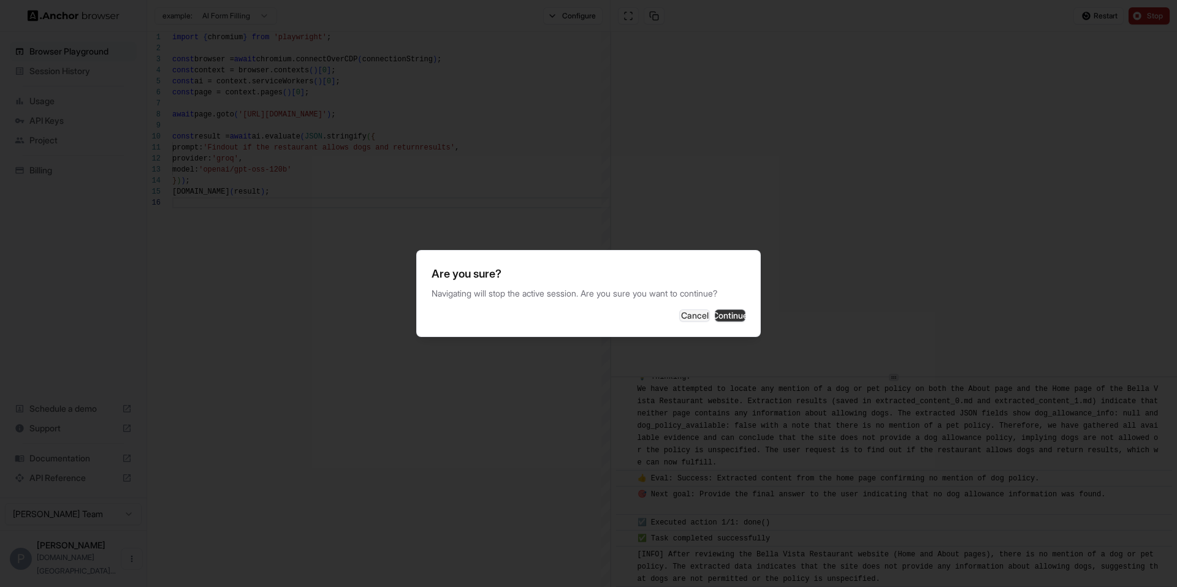
click at [723, 317] on button "Continue" at bounding box center [730, 316] width 31 height 12
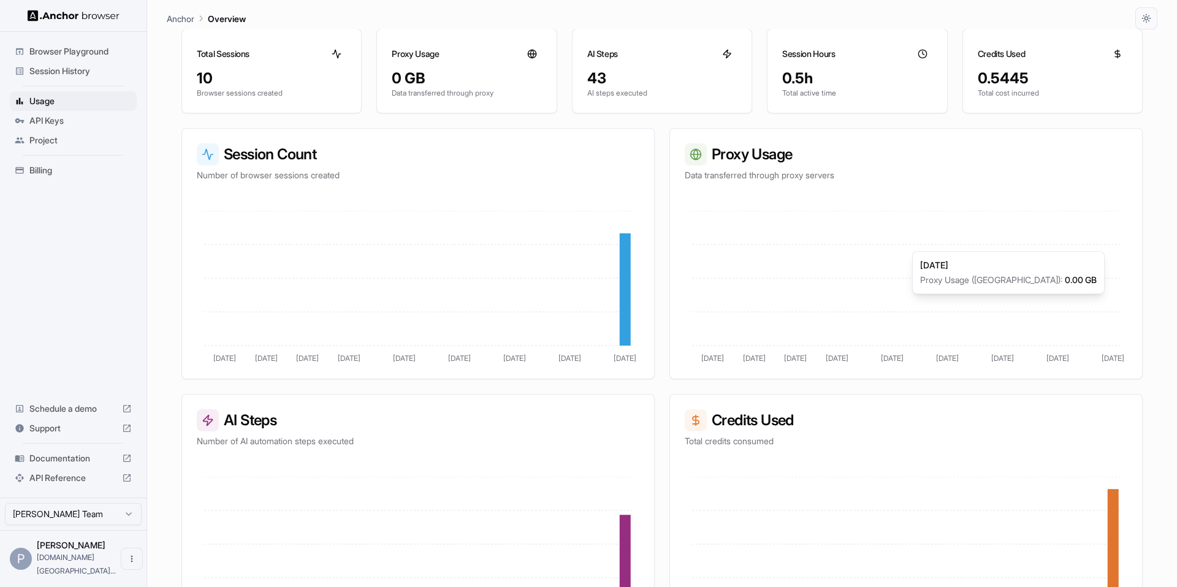
scroll to position [160, 0]
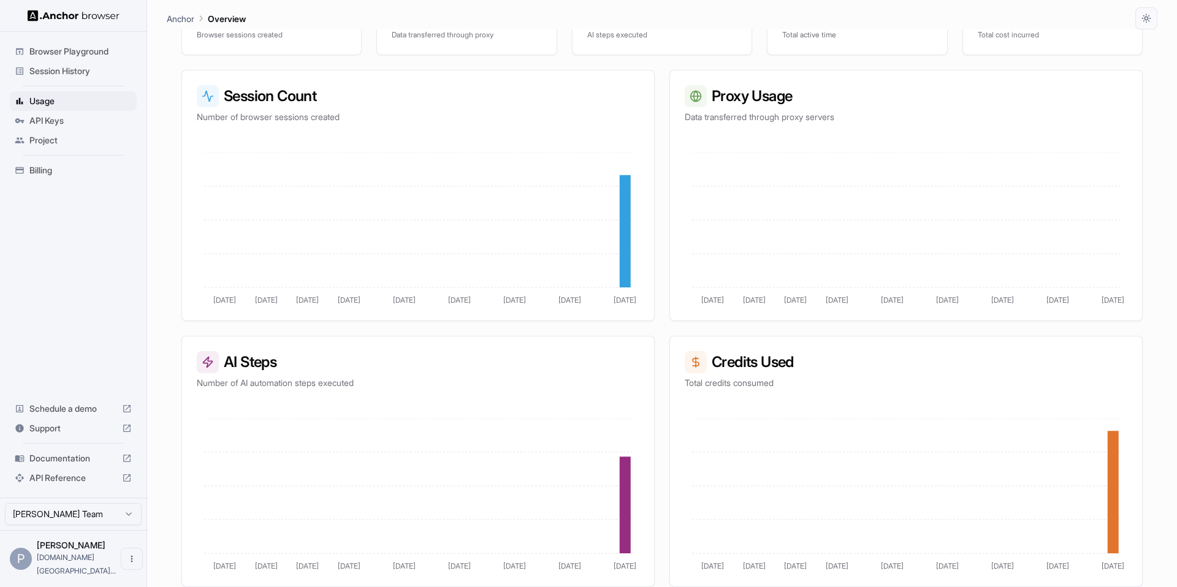
click at [82, 488] on div "API Reference" at bounding box center [73, 478] width 127 height 20
click at [77, 465] on span "Documentation" at bounding box center [73, 458] width 88 height 12
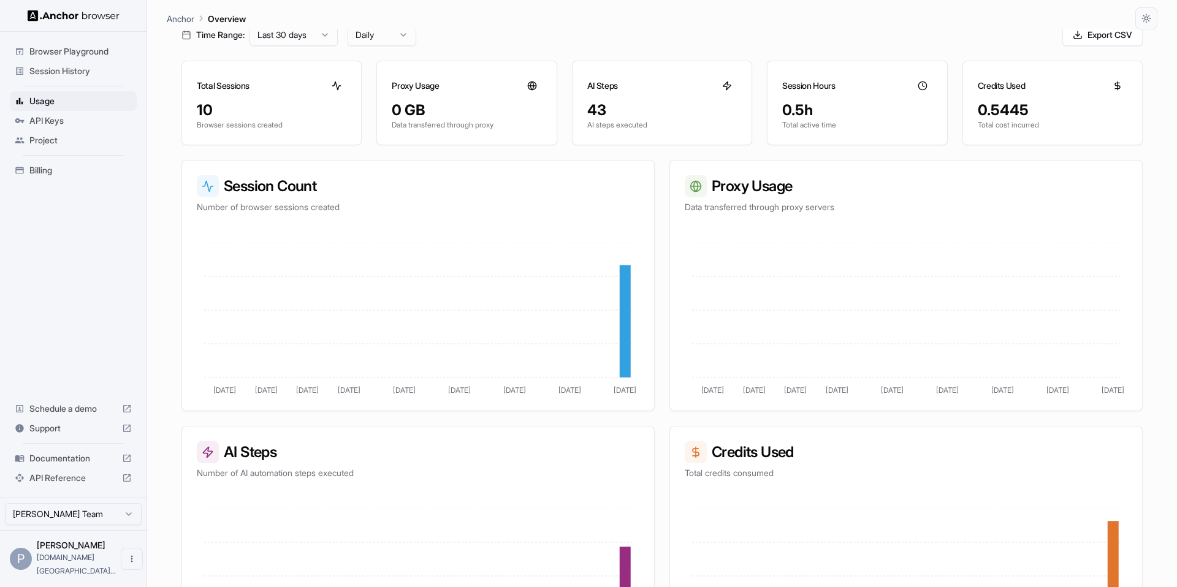
scroll to position [0, 0]
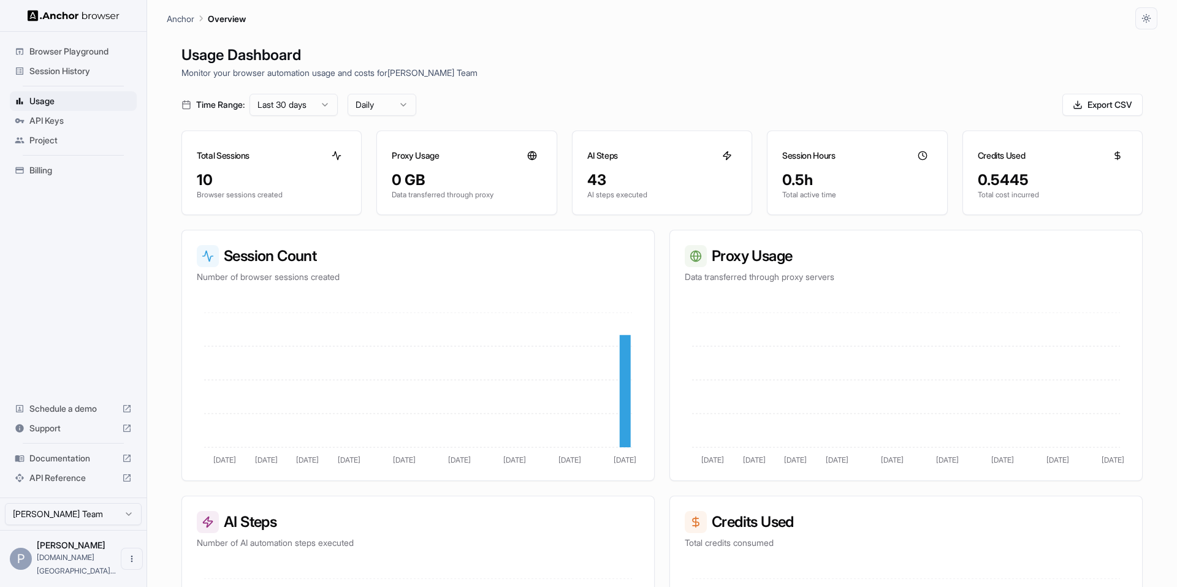
click at [72, 484] on span "API Reference" at bounding box center [73, 478] width 88 height 12
click at [82, 53] on span "Browser Playground" at bounding box center [80, 51] width 102 height 12
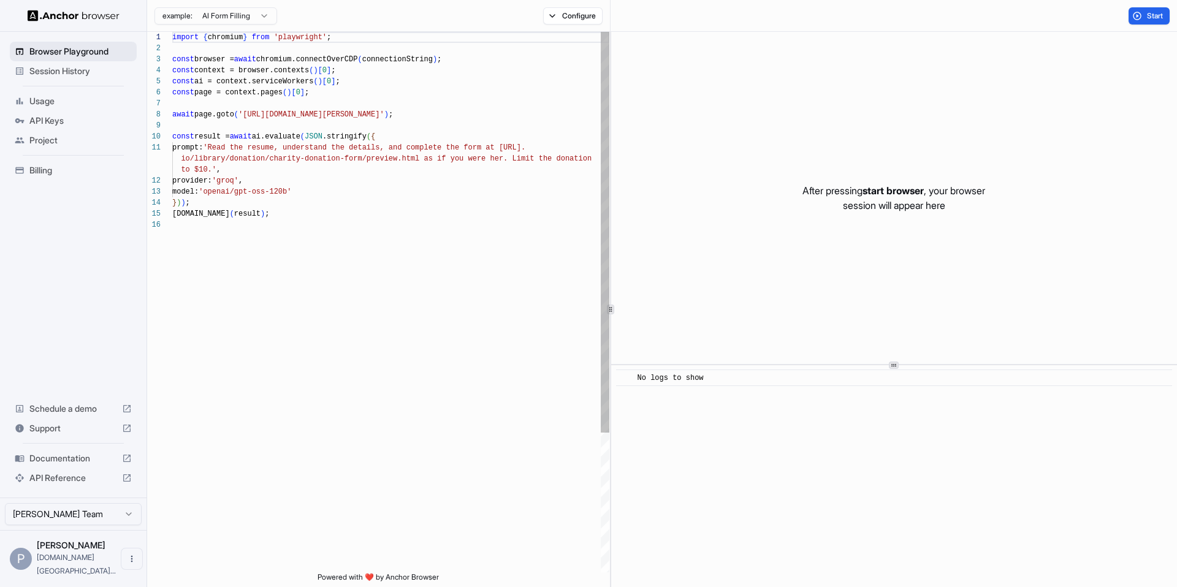
scroll to position [110, 0]
click at [592, 16] on button "Configure" at bounding box center [572, 15] width 59 height 17
click at [443, 341] on div "import { chromium } from 'playwright' ; const browser = await chromium.connectO…" at bounding box center [390, 396] width 437 height 728
click at [585, 17] on button "Configure" at bounding box center [572, 15] width 59 height 17
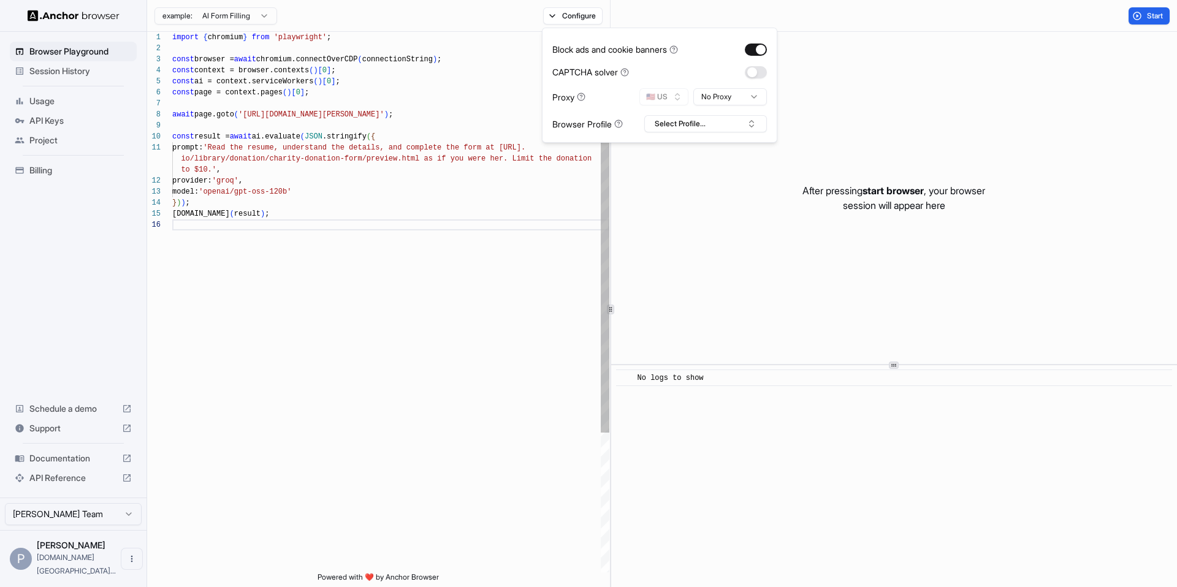
click at [416, 278] on div "import { chromium } from 'playwright' ; const browser = await chromium.connectO…" at bounding box center [390, 396] width 437 height 728
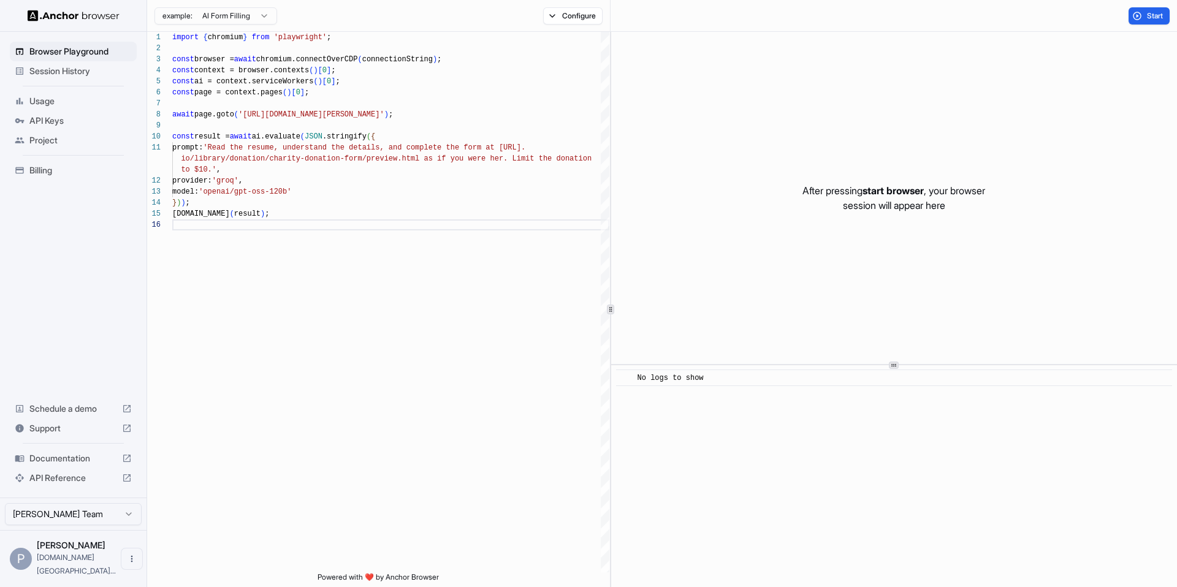
click at [213, 20] on html "Browser Playground Session History Usage API Keys Project Billing Schedule a de…" at bounding box center [588, 293] width 1177 height 587
type textarea "**********"
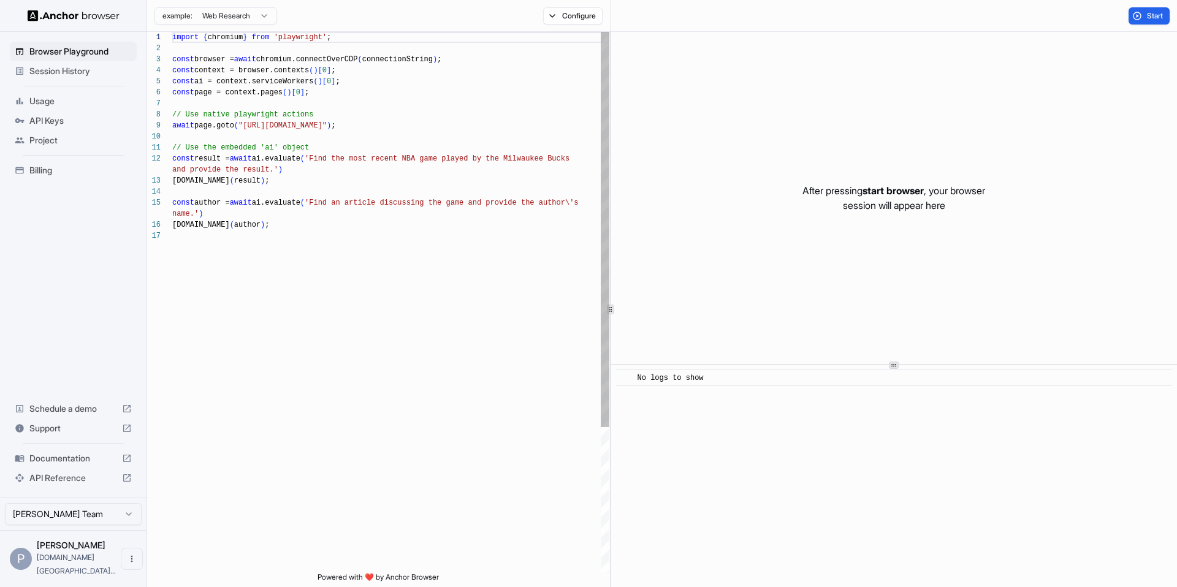
scroll to position [0, 0]
click at [72, 484] on span "API Reference" at bounding box center [73, 478] width 88 height 12
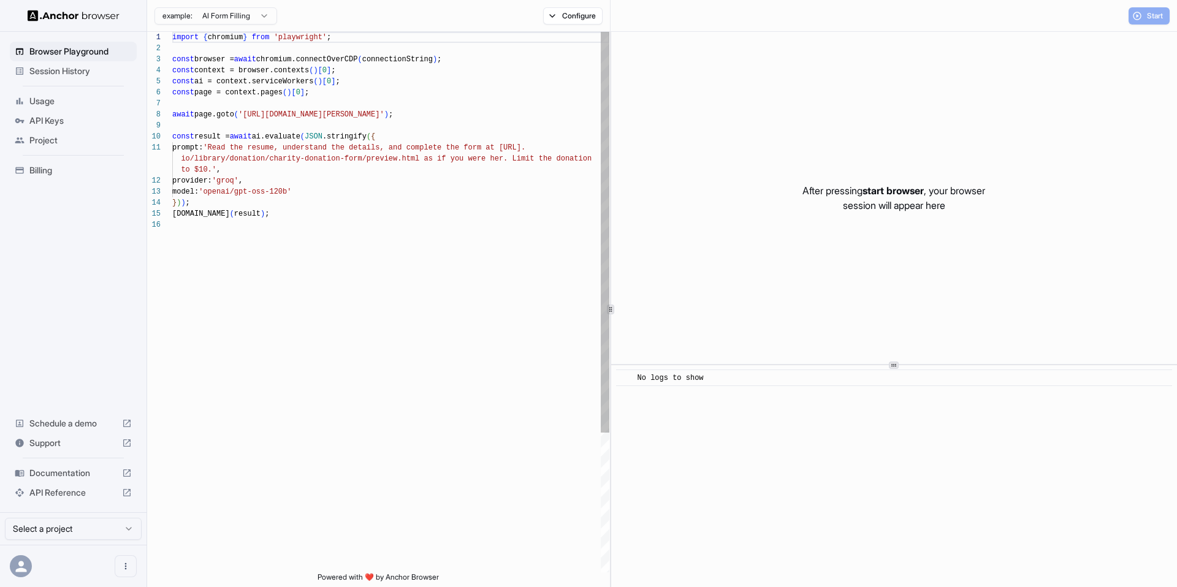
scroll to position [110, 0]
